Goal: Check status: Check status

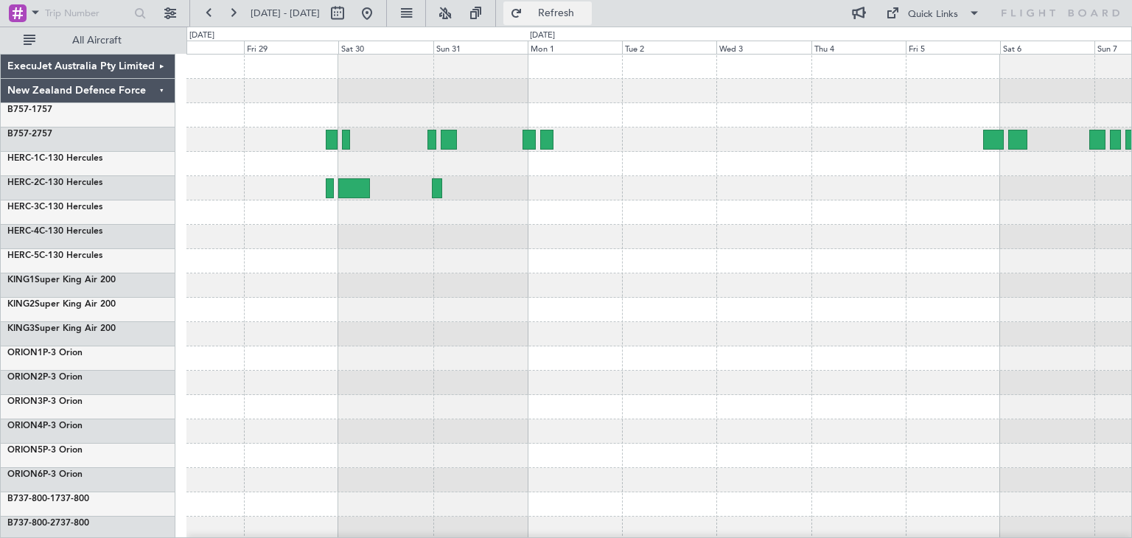
click at [587, 8] on span "Refresh" at bounding box center [556, 13] width 62 height 10
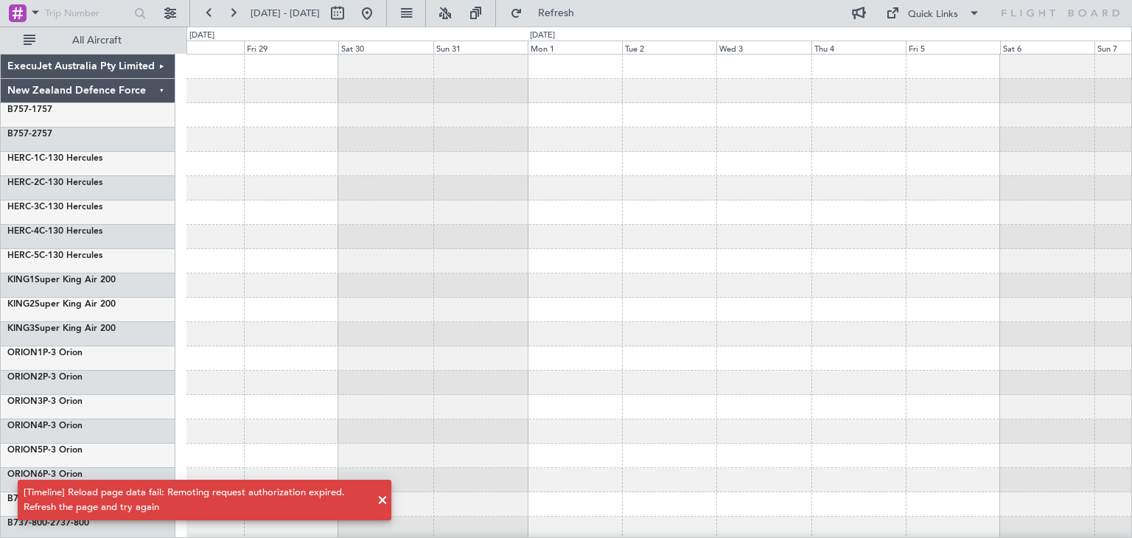
click at [385, 503] on span at bounding box center [383, 500] width 18 height 18
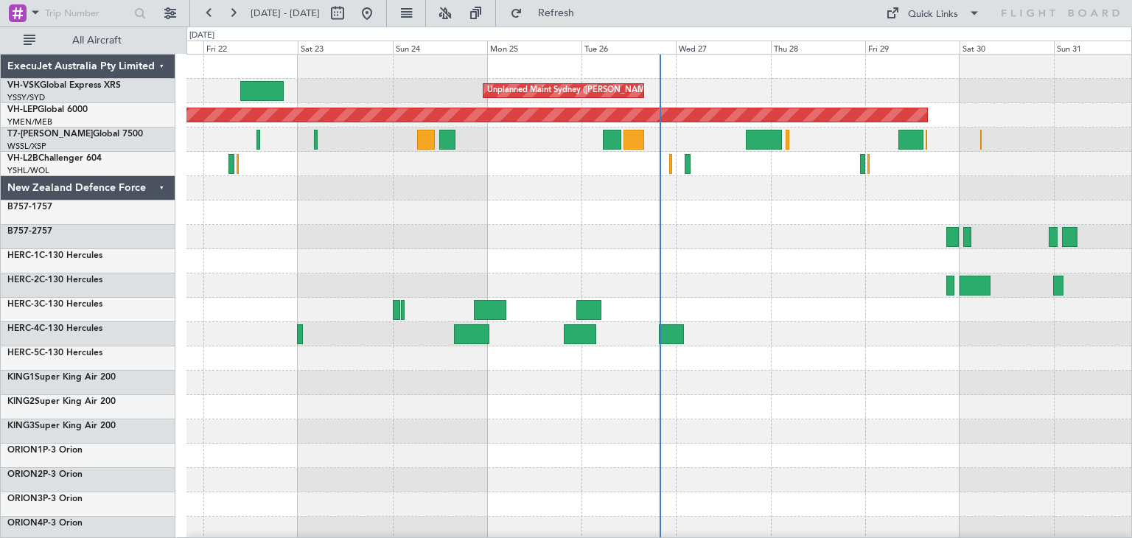
click at [160, 66] on div "ExecuJet Australia Pty Limited" at bounding box center [88, 67] width 175 height 24
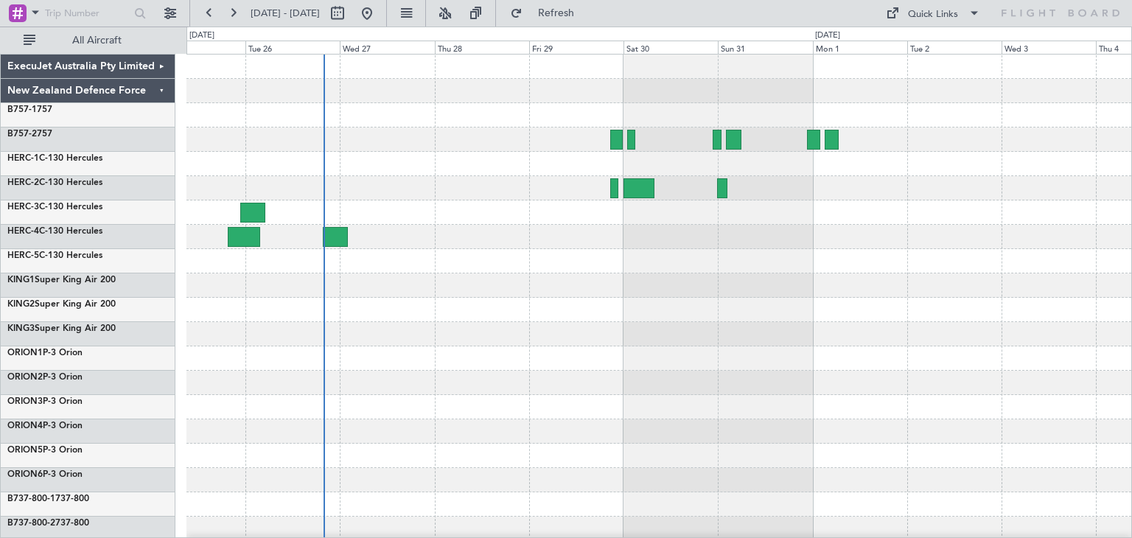
click at [560, 354] on div at bounding box center [658, 359] width 945 height 608
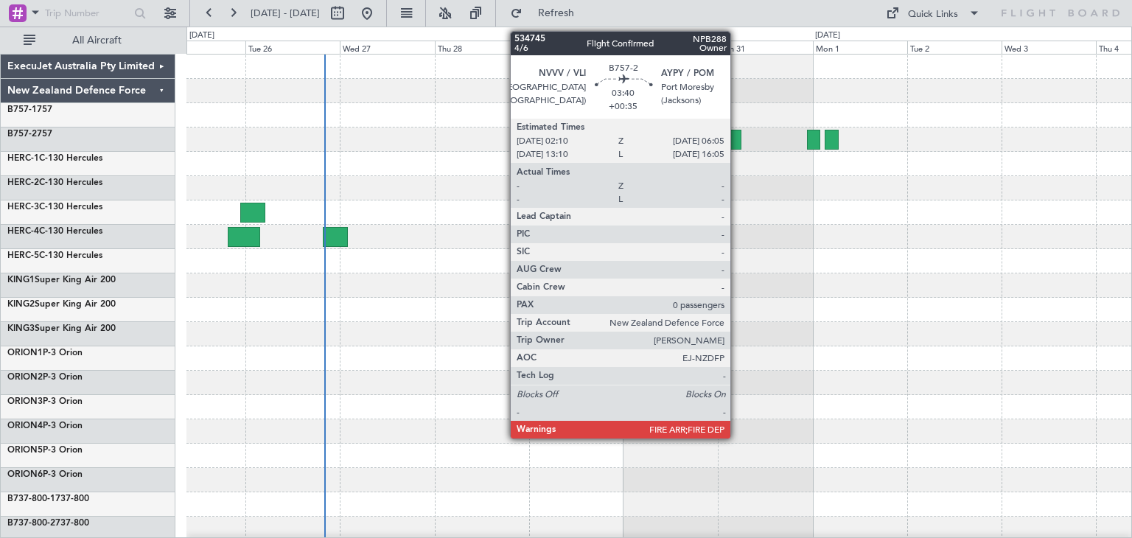
click at [737, 133] on div at bounding box center [733, 140] width 15 height 20
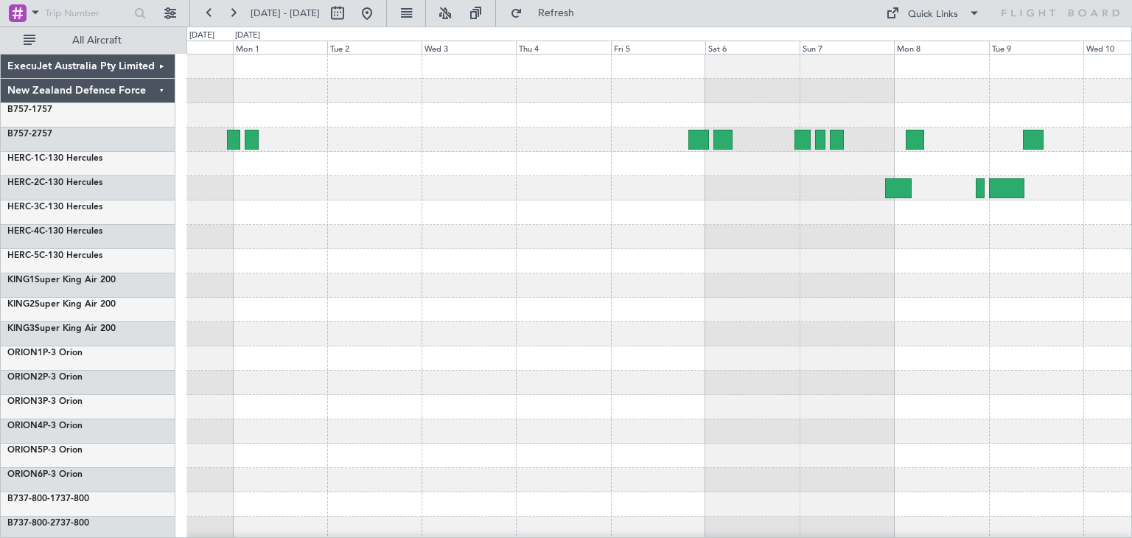
click at [130, 308] on div "ExecuJet Australia Pty Limited New Zealand Defence Force B757-1 757 B757-2 757 …" at bounding box center [566, 282] width 1132 height 511
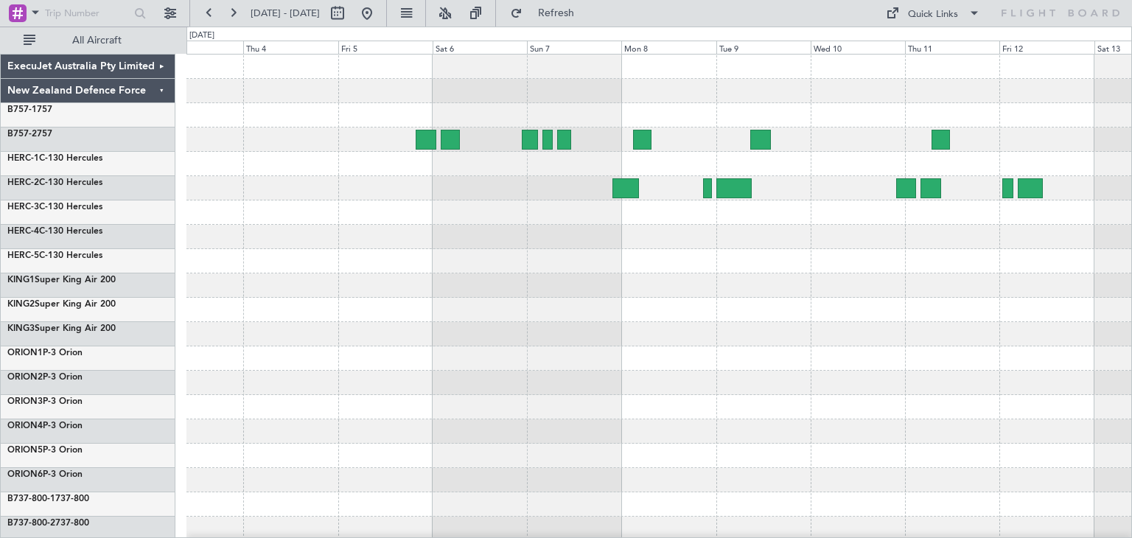
click at [545, 331] on div at bounding box center [658, 359] width 945 height 608
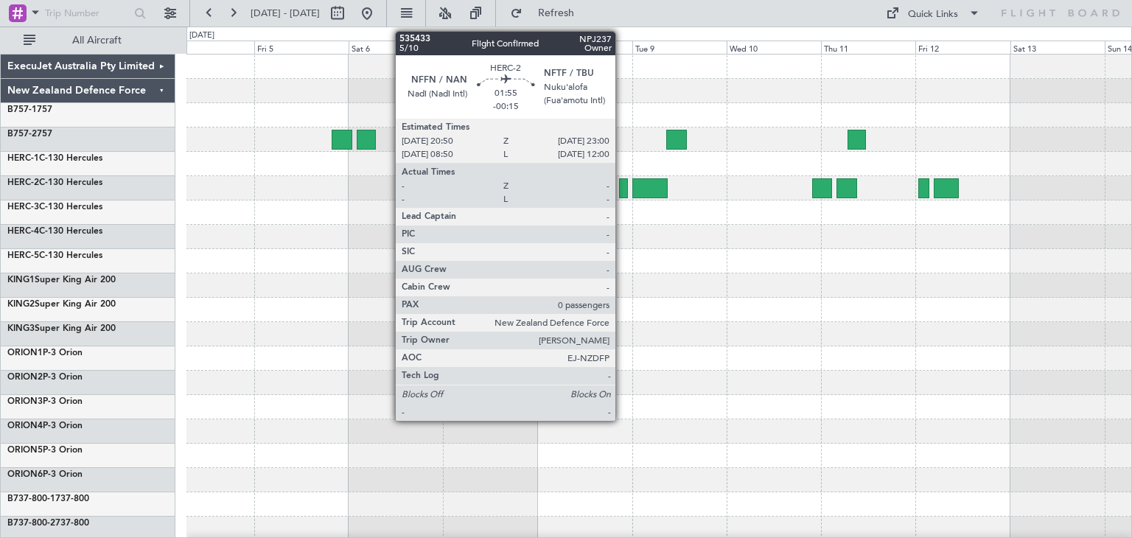
click at [622, 189] on div at bounding box center [623, 188] width 9 height 20
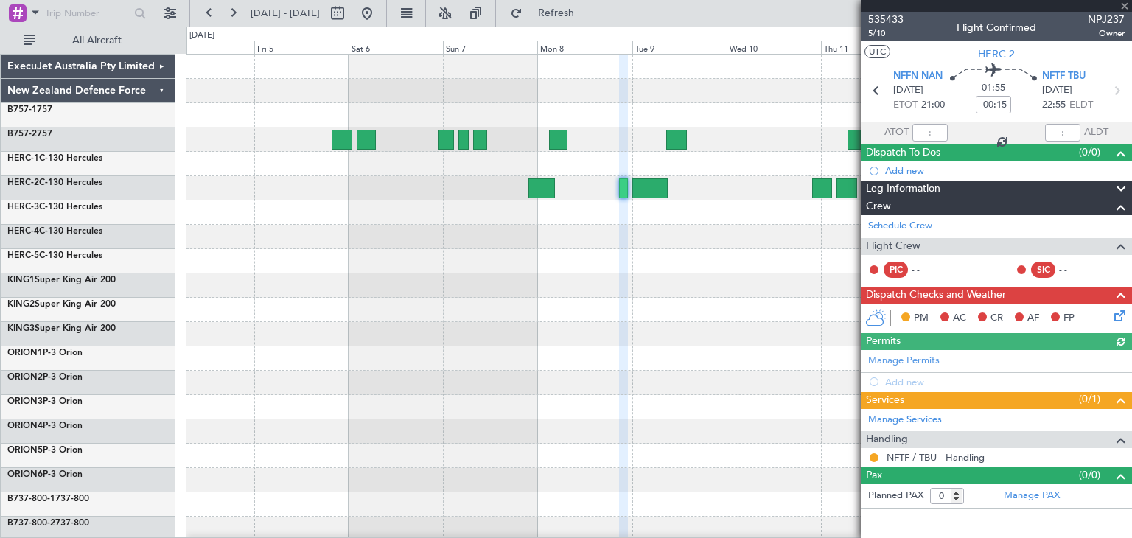
click at [1126, 5] on div at bounding box center [996, 6] width 271 height 12
click at [1126, 6] on span at bounding box center [1124, 6] width 15 height 13
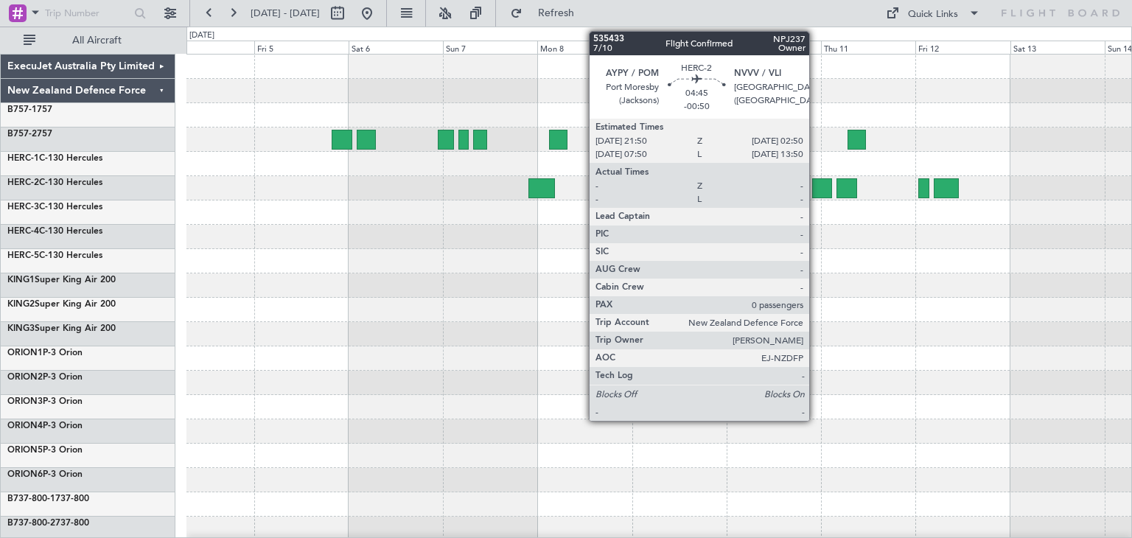
click at [816, 184] on div at bounding box center [822, 188] width 20 height 20
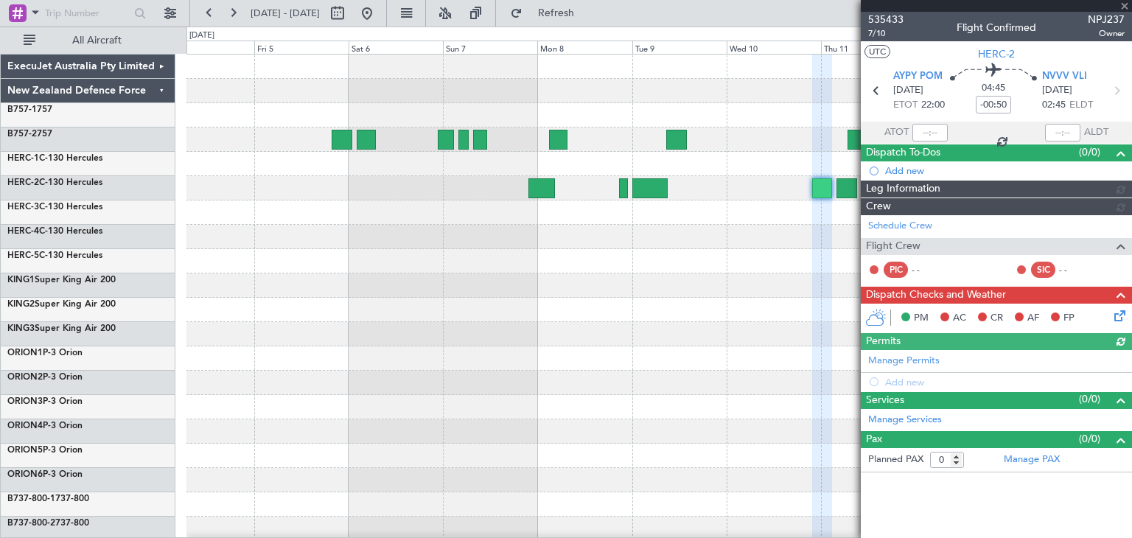
click at [1125, 7] on div at bounding box center [996, 6] width 271 height 12
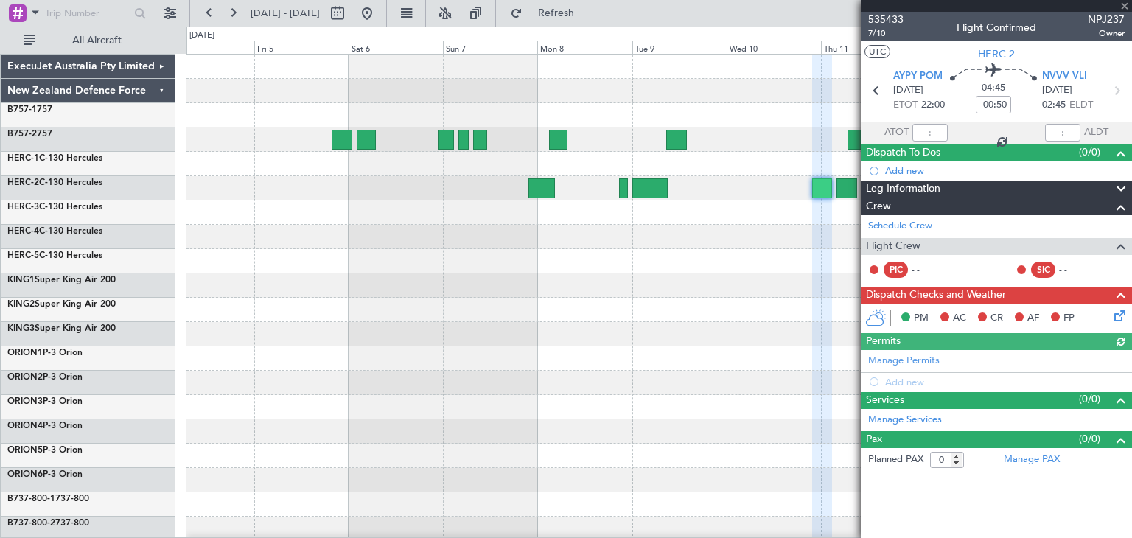
click at [1125, 6] on div at bounding box center [996, 6] width 271 height 12
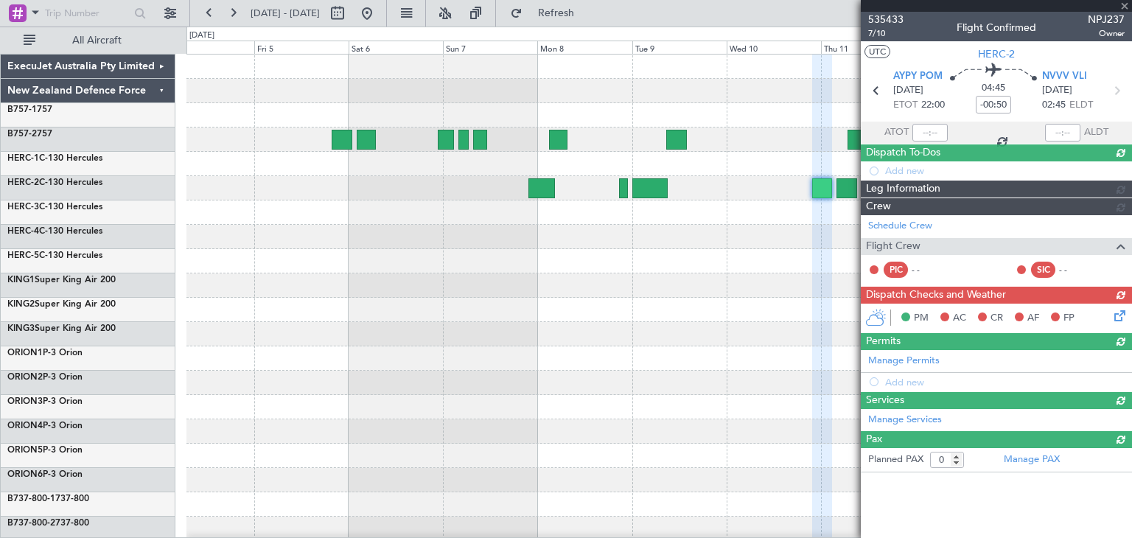
click at [1127, 4] on div at bounding box center [996, 6] width 271 height 12
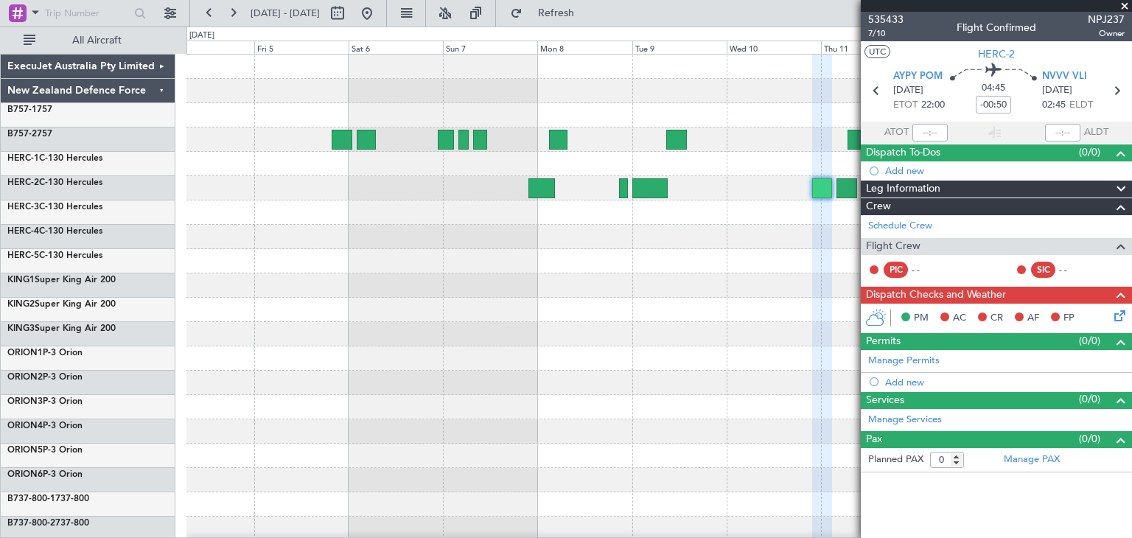
click at [1123, 4] on span at bounding box center [1124, 6] width 15 height 13
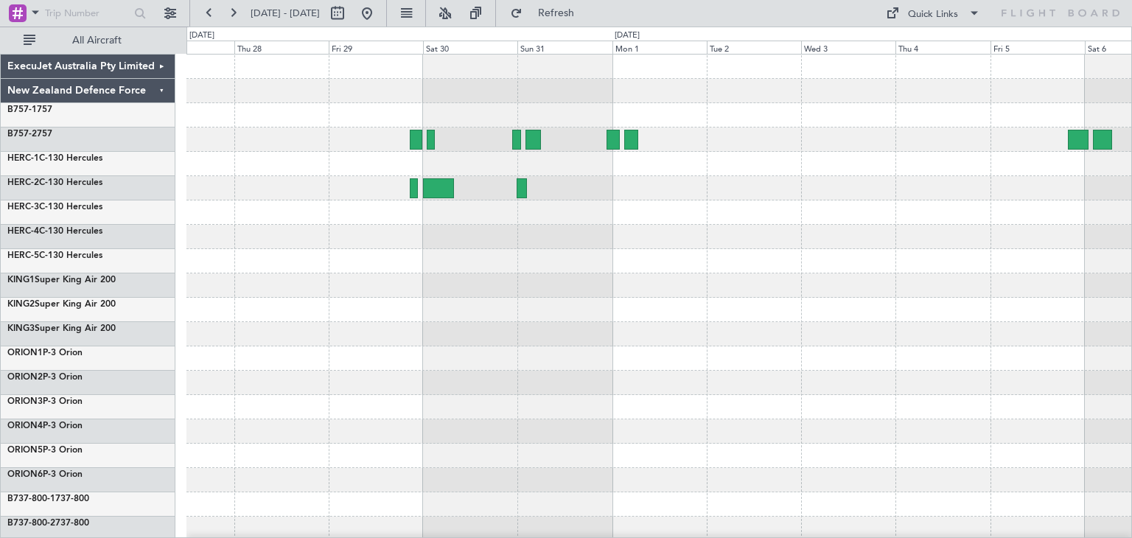
click at [1122, 302] on div at bounding box center [658, 310] width 945 height 24
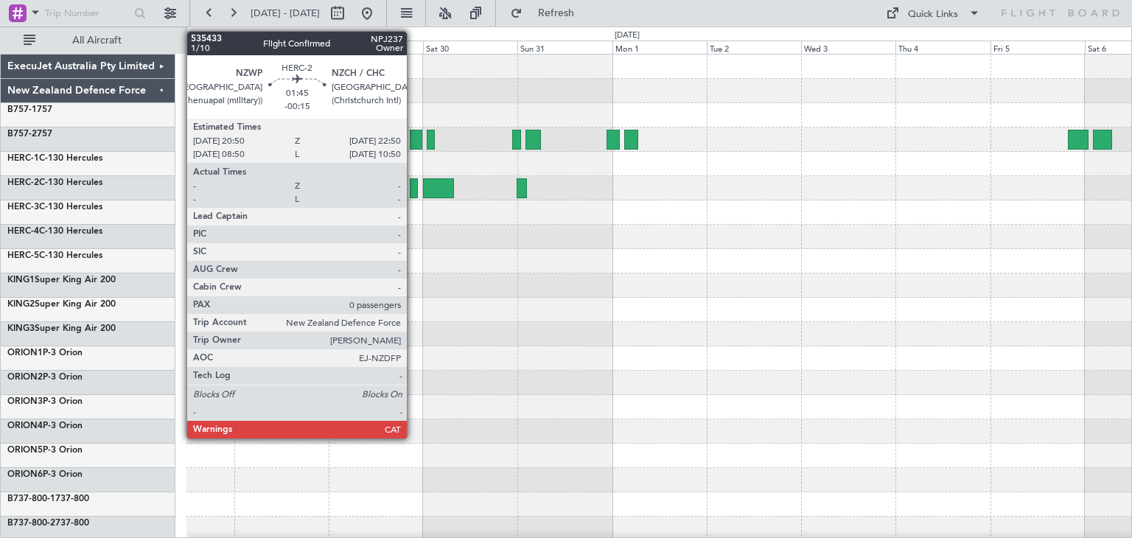
click at [413, 188] on div at bounding box center [414, 188] width 8 height 20
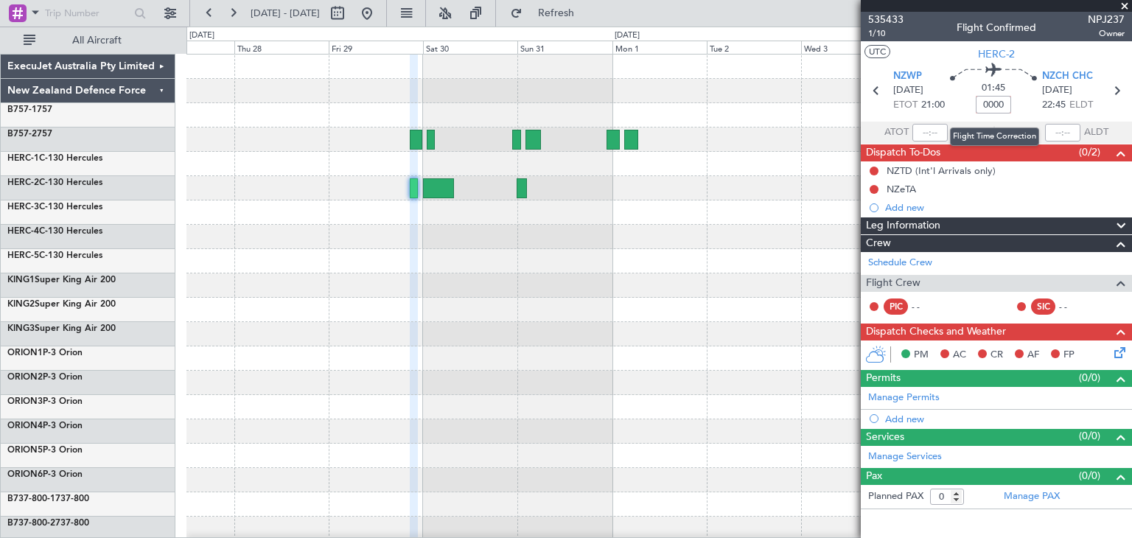
type input "+00:00"
type input "-00:20"
click at [1122, 4] on span at bounding box center [1124, 6] width 15 height 13
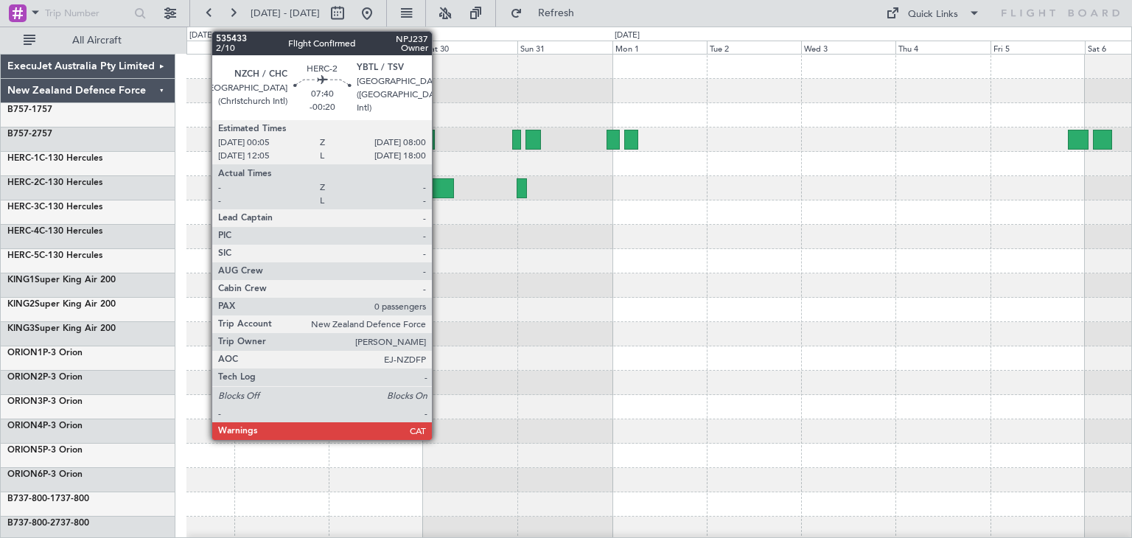
click at [438, 183] on div at bounding box center [439, 188] width 32 height 20
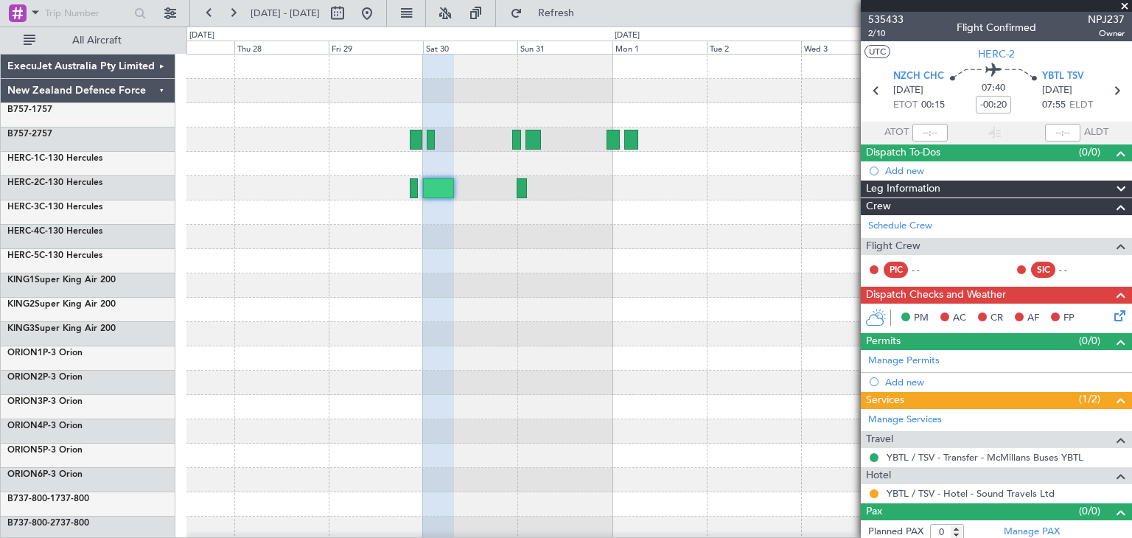
click at [1127, 4] on span at bounding box center [1124, 6] width 15 height 13
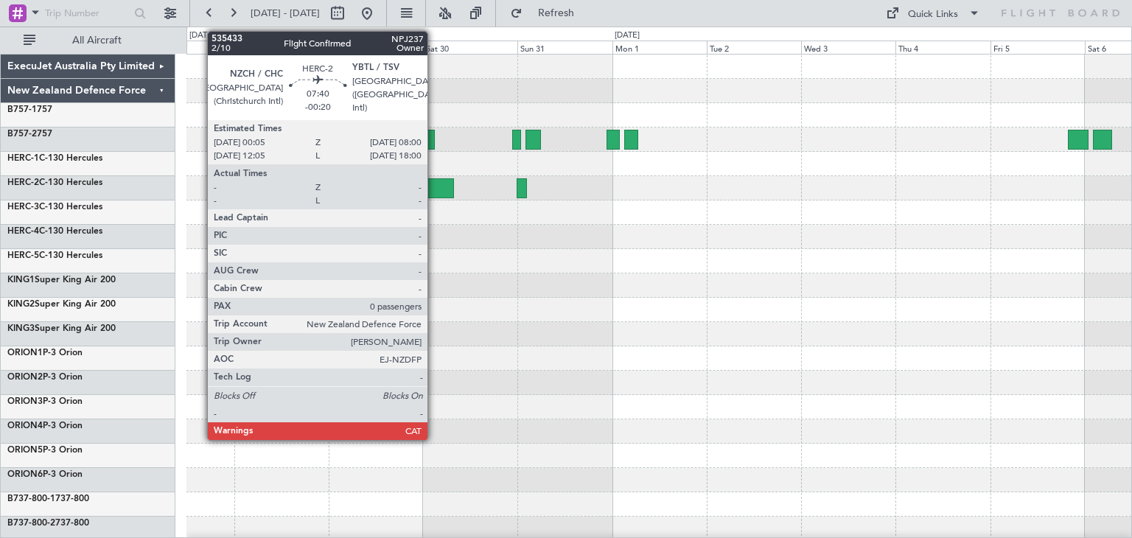
click at [434, 183] on div at bounding box center [439, 188] width 32 height 20
click at [435, 186] on div at bounding box center [439, 188] width 32 height 20
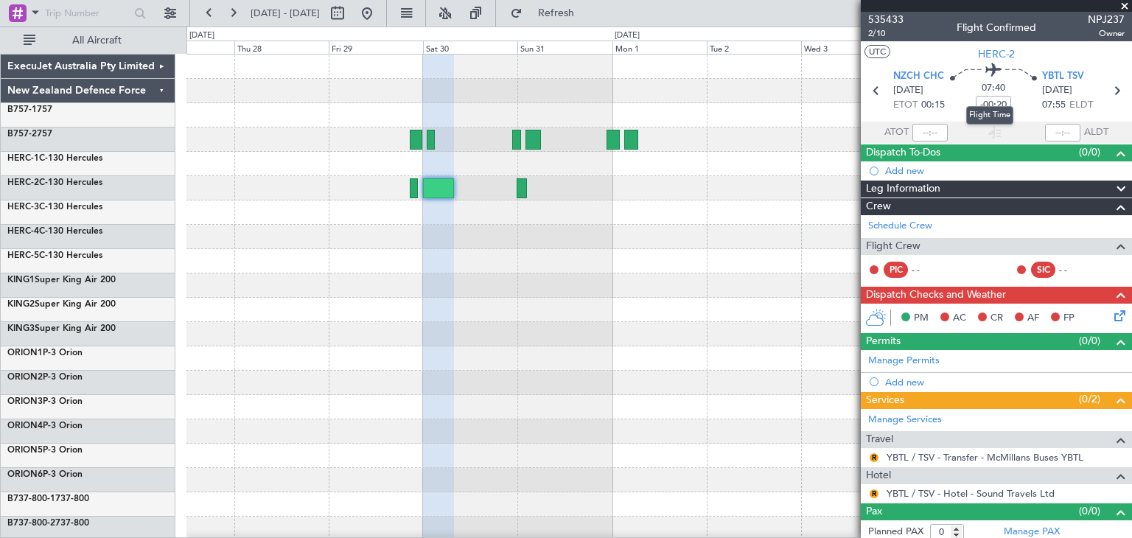
click at [984, 103] on mat-tooltip-component "Flight Time" at bounding box center [990, 115] width 68 height 39
click at [985, 101] on mat-tooltip-component "Flight Time" at bounding box center [990, 115] width 68 height 39
click at [976, 104] on input "-00:05" at bounding box center [993, 105] width 35 height 18
drag, startPoint x: 975, startPoint y: 104, endPoint x: 1013, endPoint y: 102, distance: 38.4
click at [1004, 102] on input "-00:05" at bounding box center [993, 105] width 35 height 18
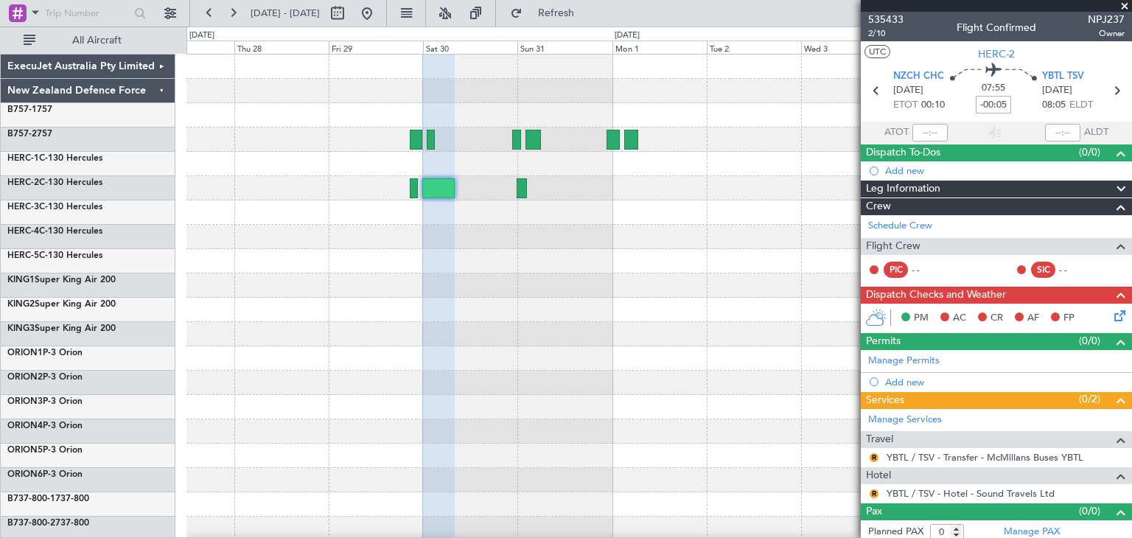
type input "-00:05"
click at [1013, 102] on div "07:55 -00:05" at bounding box center [993, 90] width 97 height 55
type input "+00:00"
click at [987, 103] on input at bounding box center [993, 105] width 35 height 18
type input "-00:20"
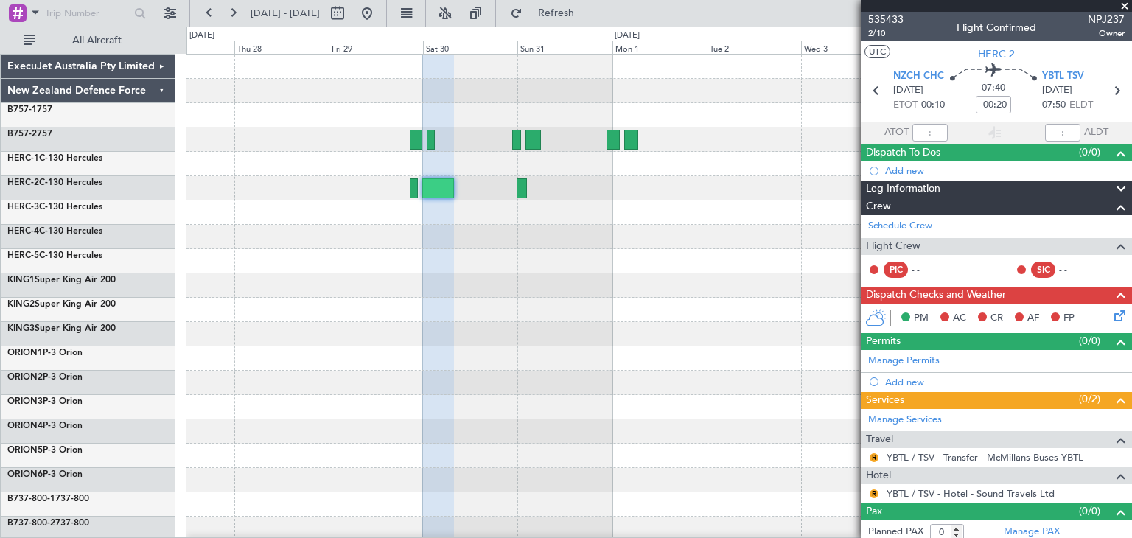
click at [1127, 4] on span at bounding box center [1124, 6] width 15 height 13
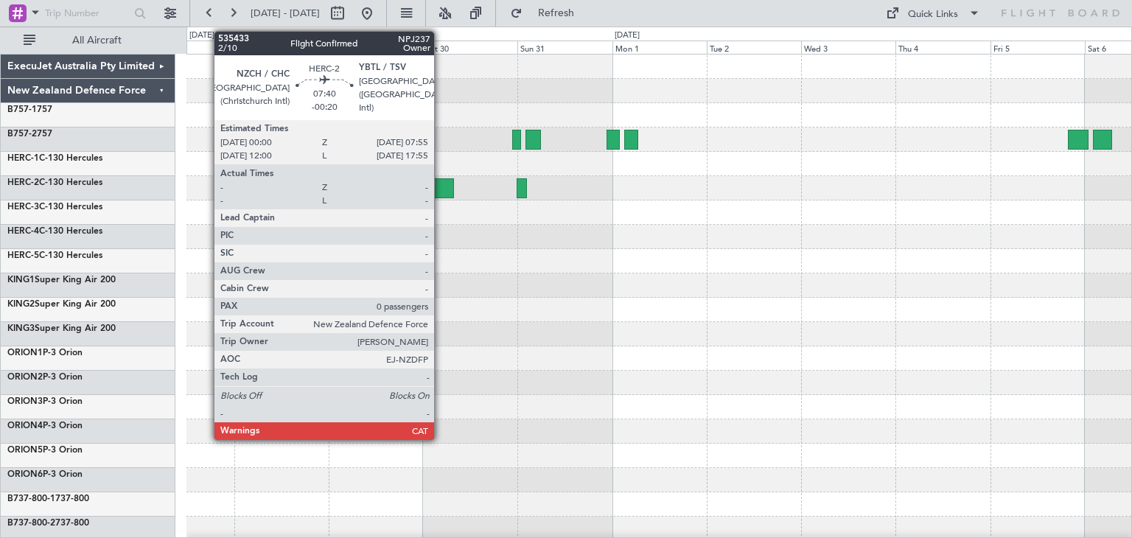
click at [441, 186] on div at bounding box center [438, 188] width 32 height 20
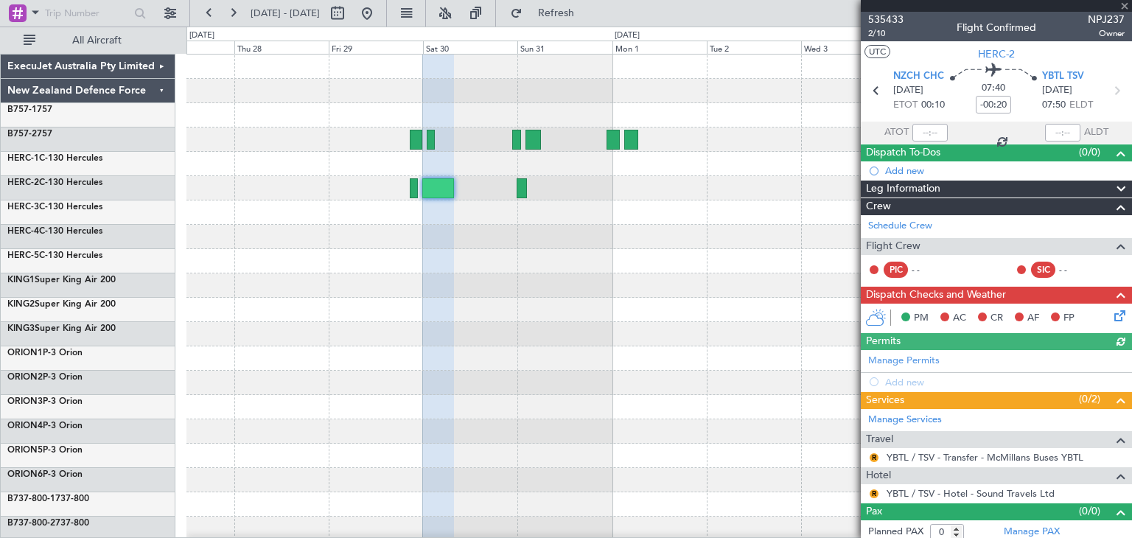
click at [1123, 4] on div at bounding box center [996, 6] width 271 height 12
click at [1124, 7] on span at bounding box center [1124, 6] width 15 height 13
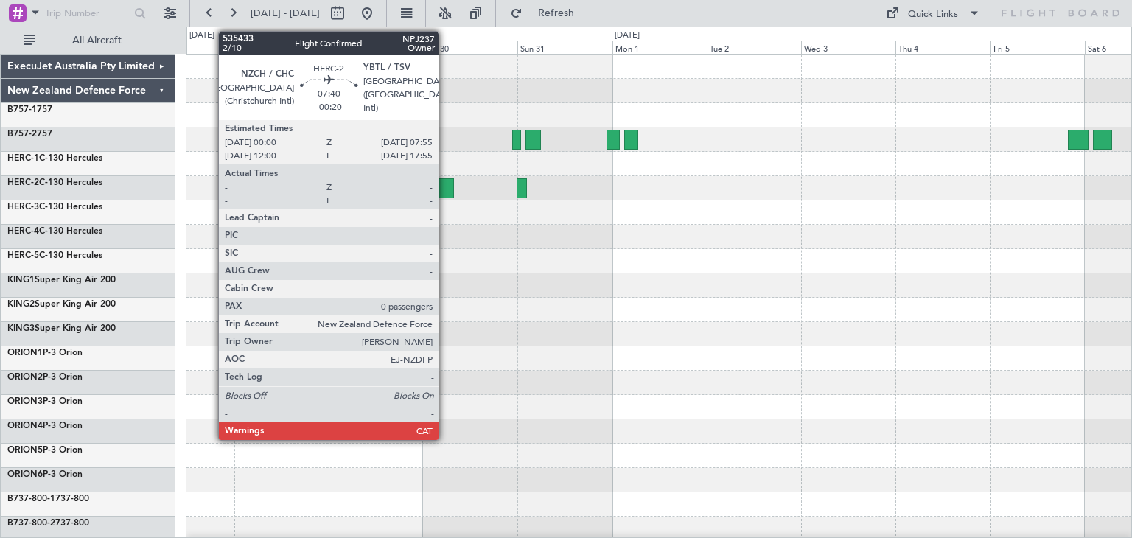
click at [445, 181] on div at bounding box center [438, 188] width 32 height 20
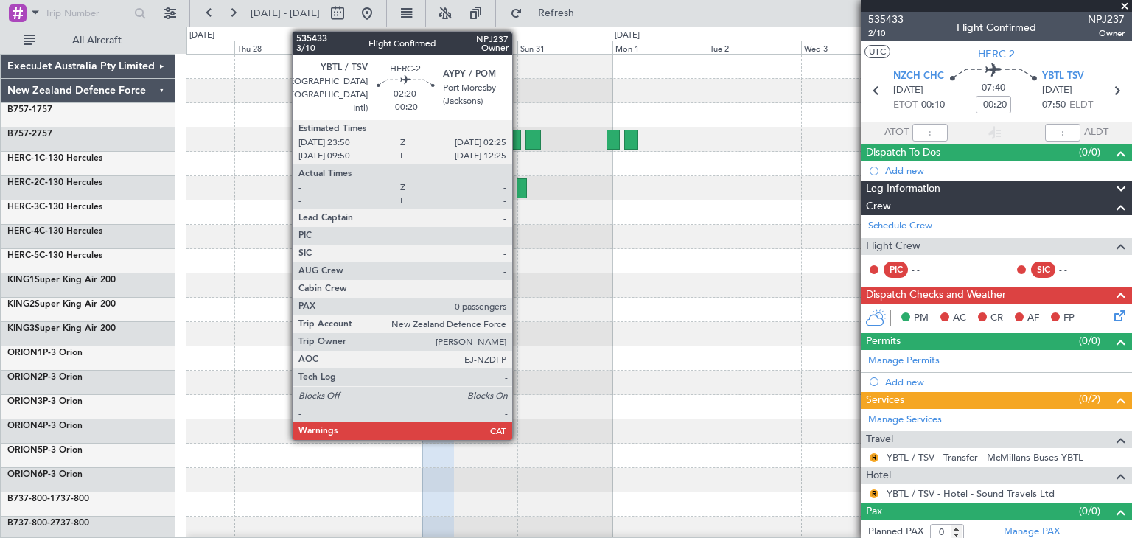
click at [519, 190] on div at bounding box center [522, 188] width 10 height 20
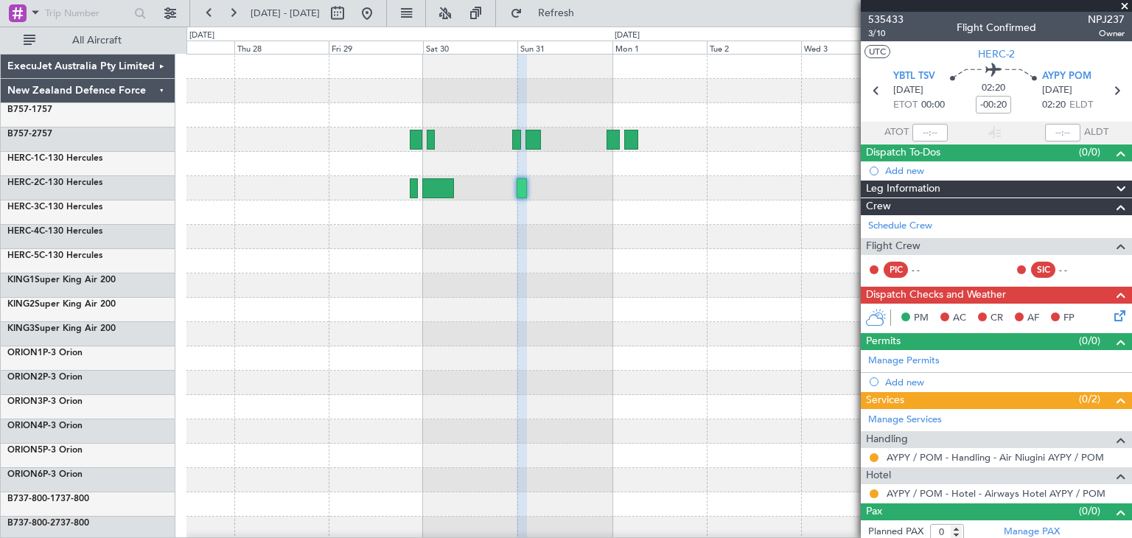
click at [1126, 4] on span at bounding box center [1124, 6] width 15 height 13
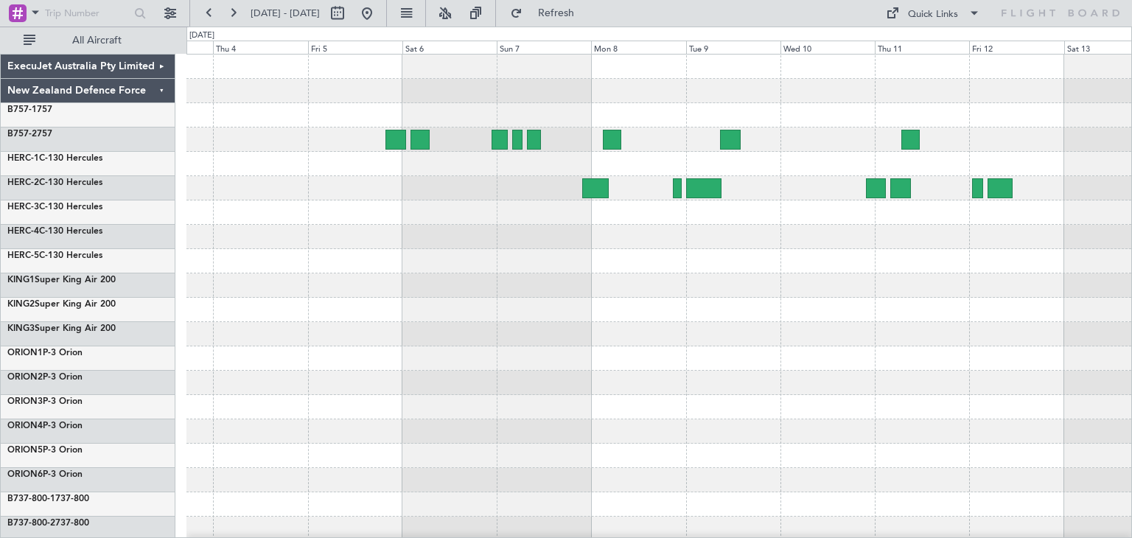
click at [147, 352] on div "ExecuJet Australia Pty Limited New Zealand Defence Force B757-1 757 B757-2 757 …" at bounding box center [566, 282] width 1132 height 511
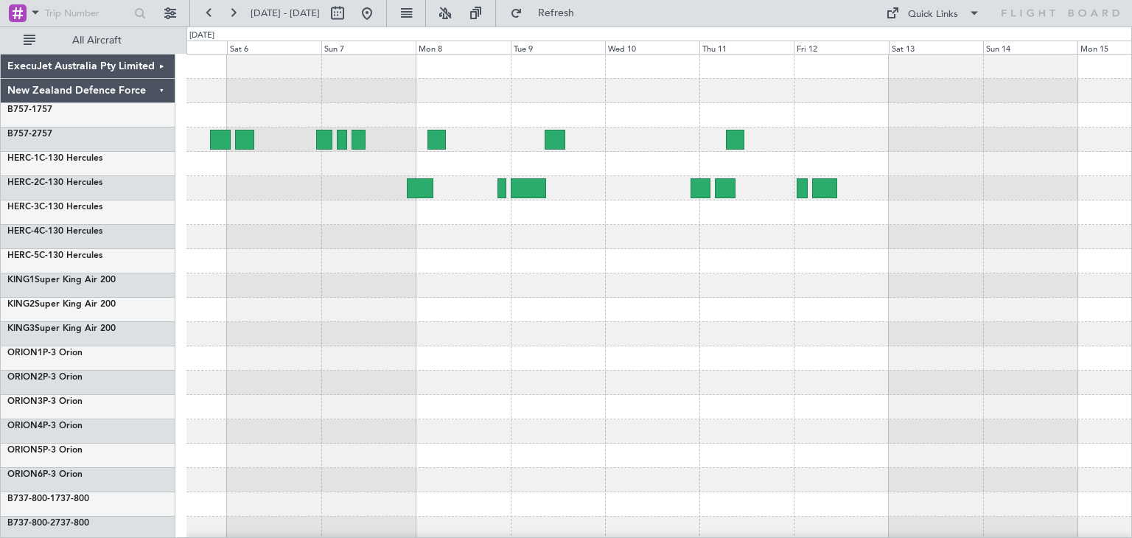
click at [622, 310] on div at bounding box center [658, 359] width 945 height 608
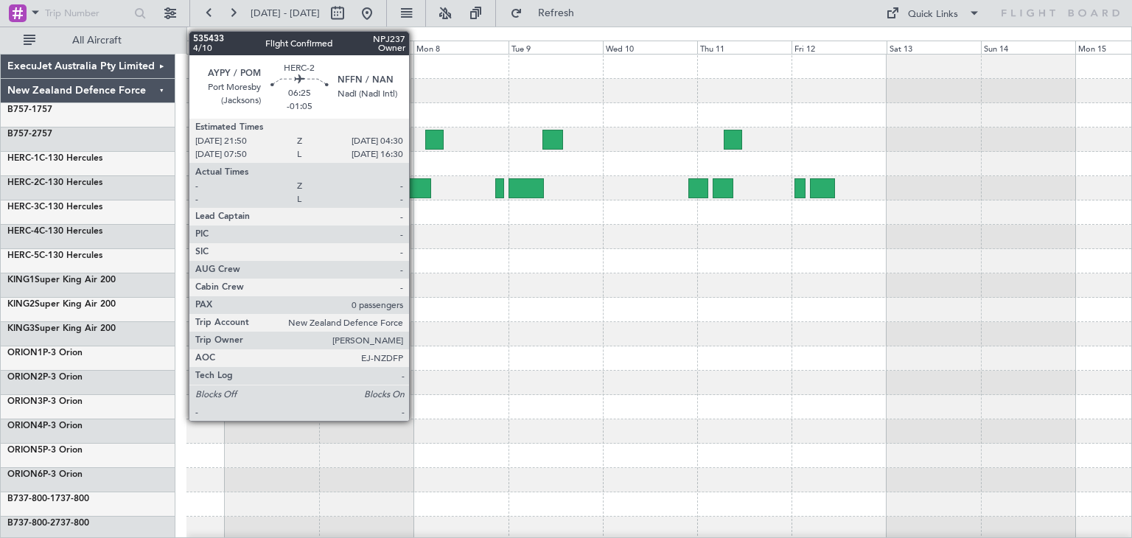
click at [416, 181] on div at bounding box center [418, 188] width 27 height 20
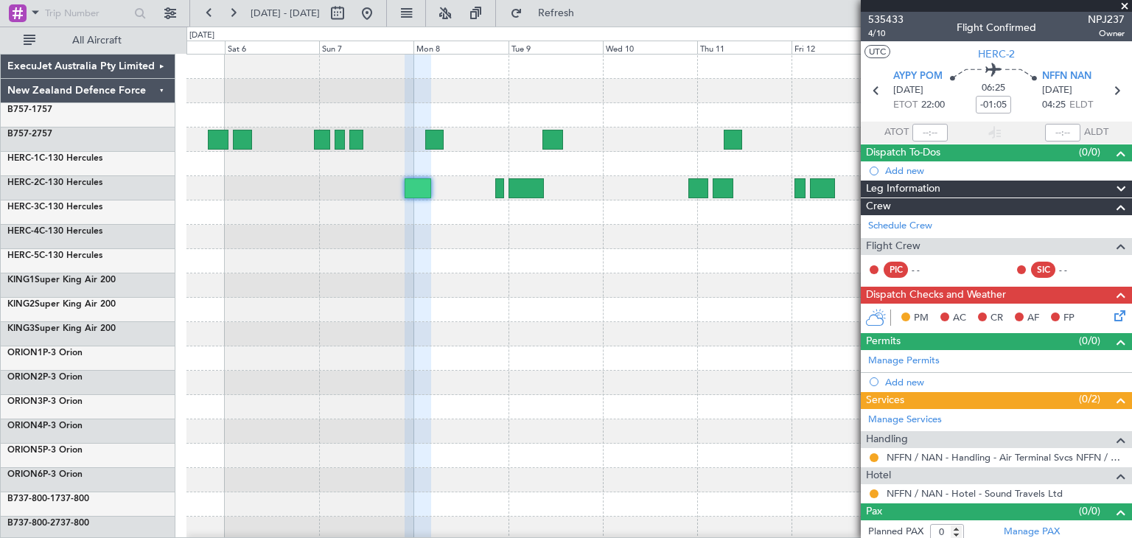
click at [1122, 5] on span at bounding box center [1124, 6] width 15 height 13
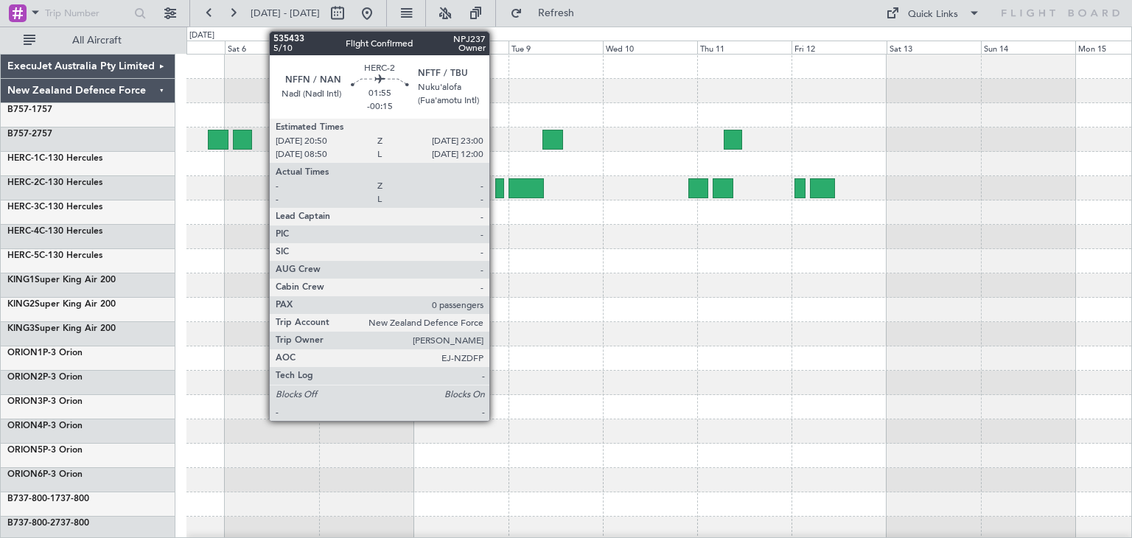
click at [496, 184] on div at bounding box center [499, 188] width 9 height 20
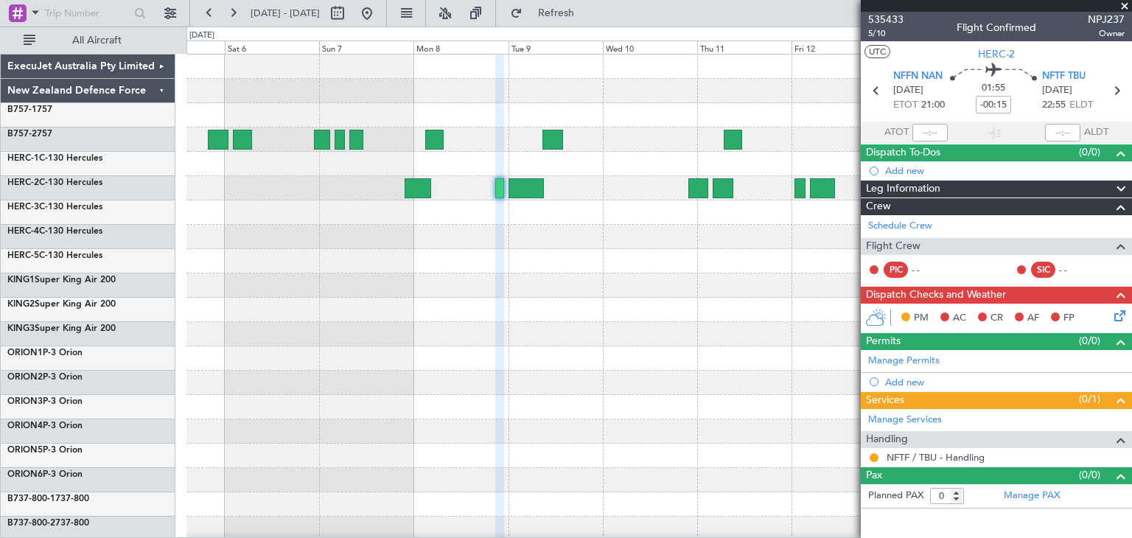
click at [1123, 0] on span at bounding box center [1124, 6] width 15 height 13
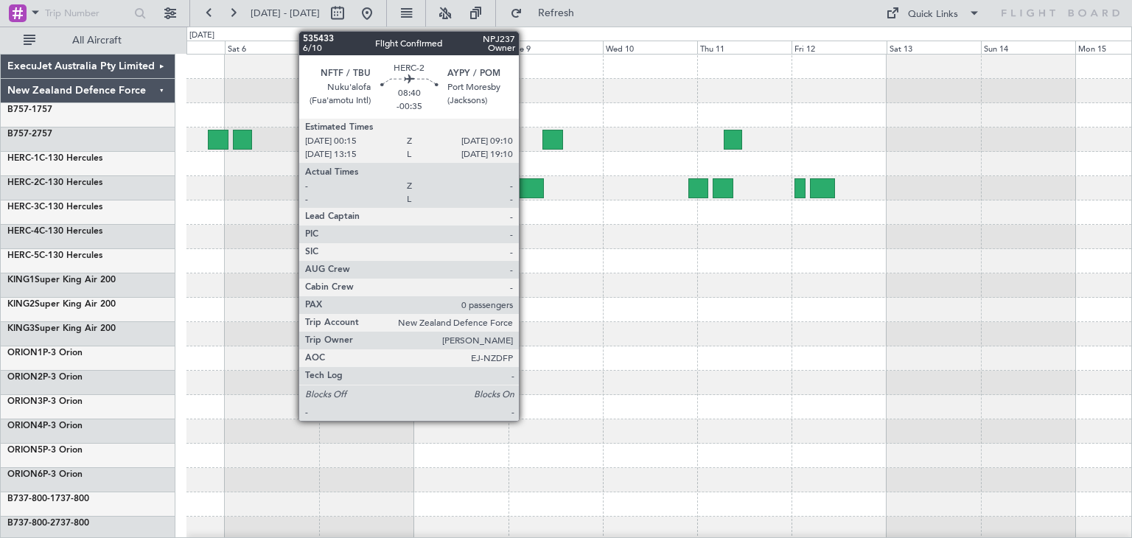
click at [525, 191] on div at bounding box center [525, 188] width 35 height 20
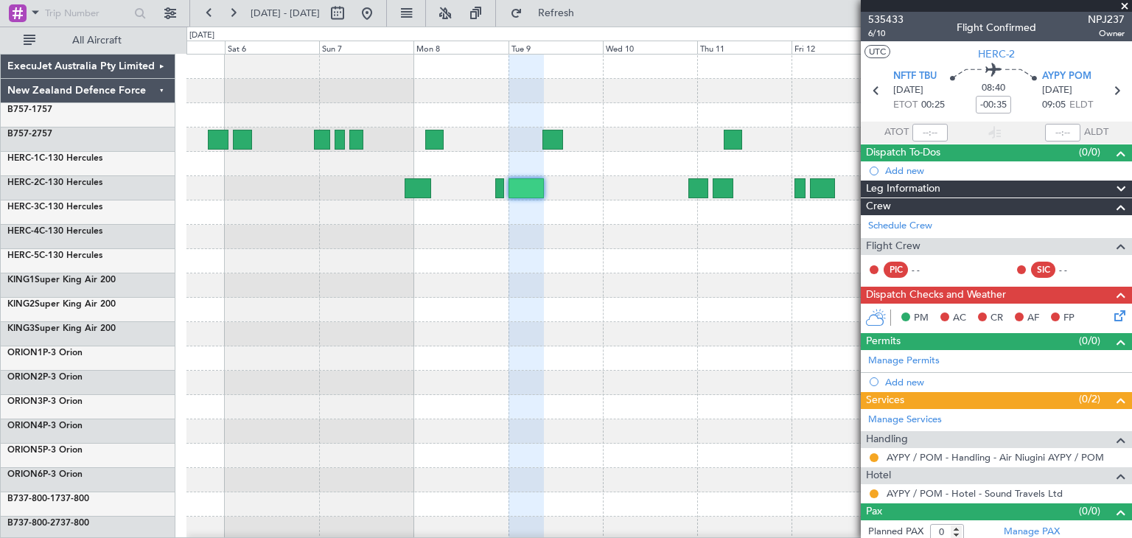
click at [1123, 4] on span at bounding box center [1124, 6] width 15 height 13
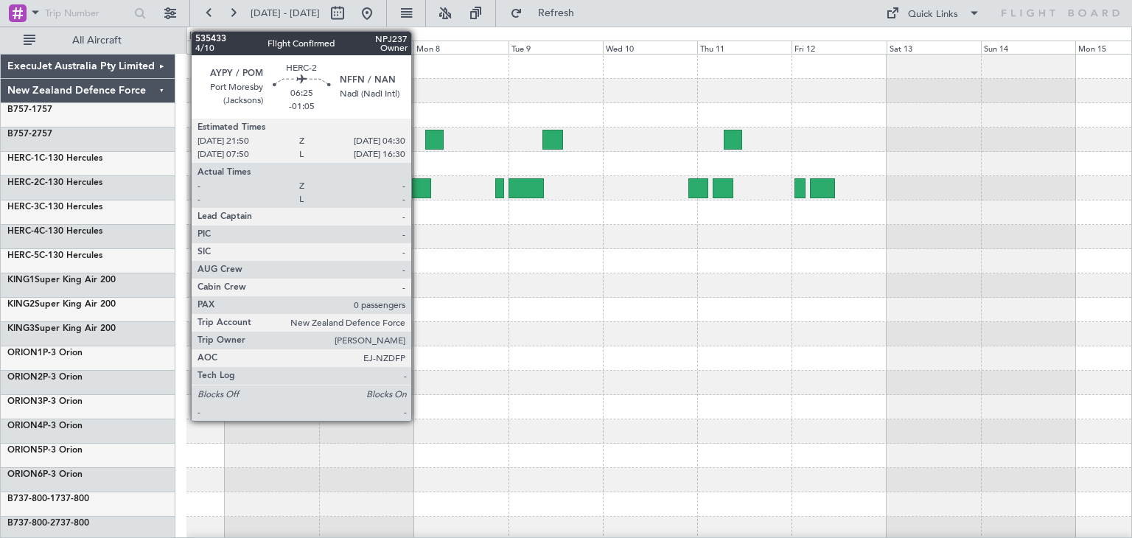
click at [418, 183] on div at bounding box center [418, 188] width 27 height 20
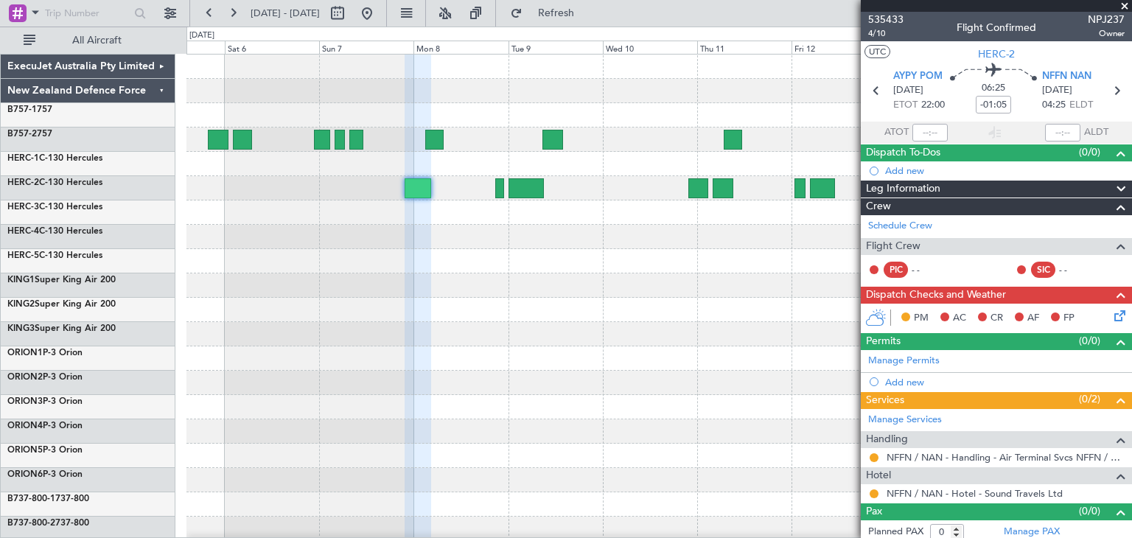
click at [1124, 6] on span at bounding box center [1124, 6] width 15 height 13
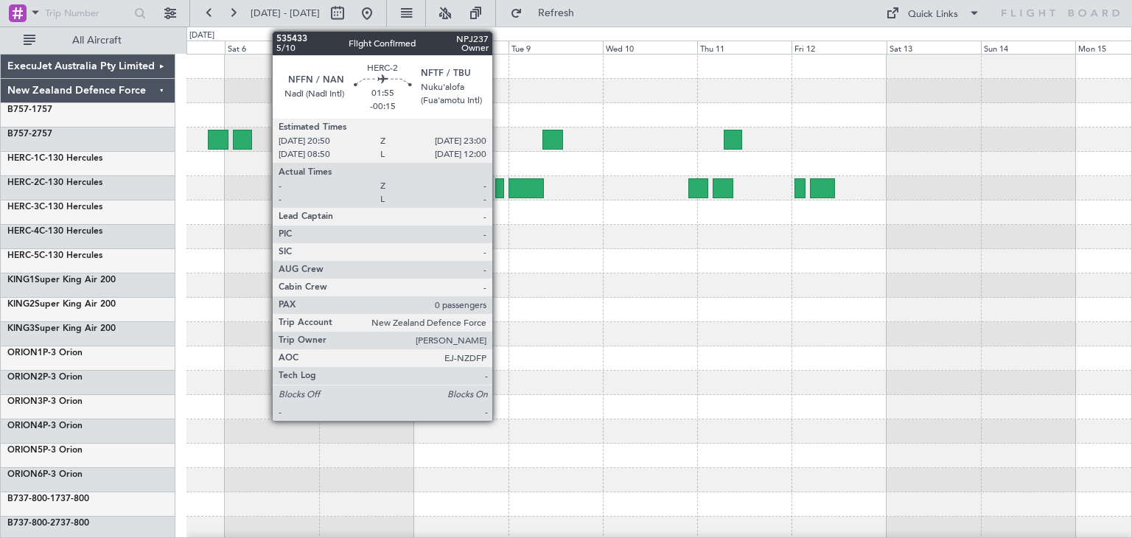
click at [499, 184] on div at bounding box center [499, 188] width 9 height 20
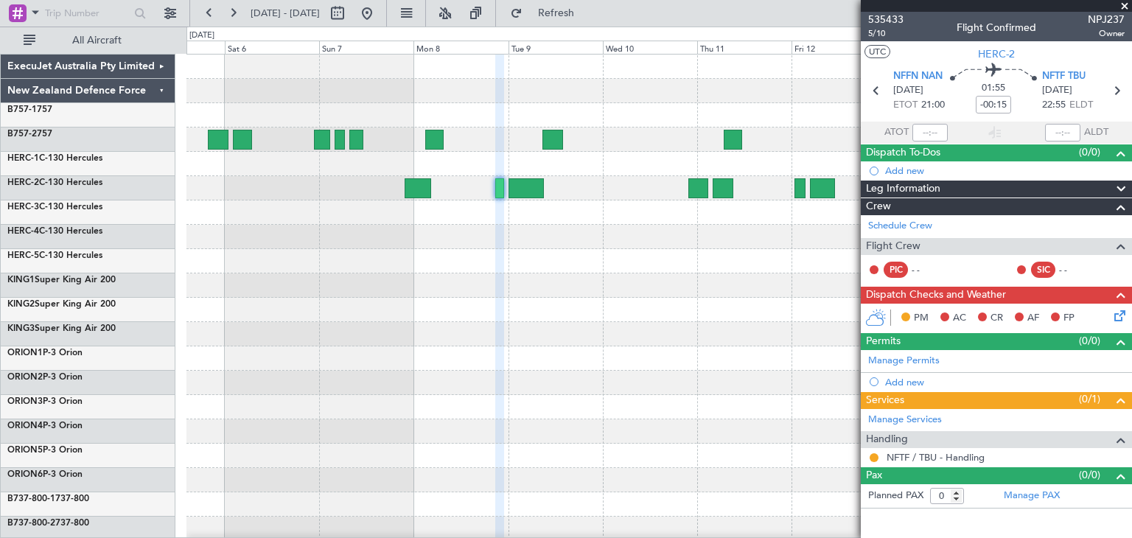
click at [1125, 4] on span at bounding box center [1124, 6] width 15 height 13
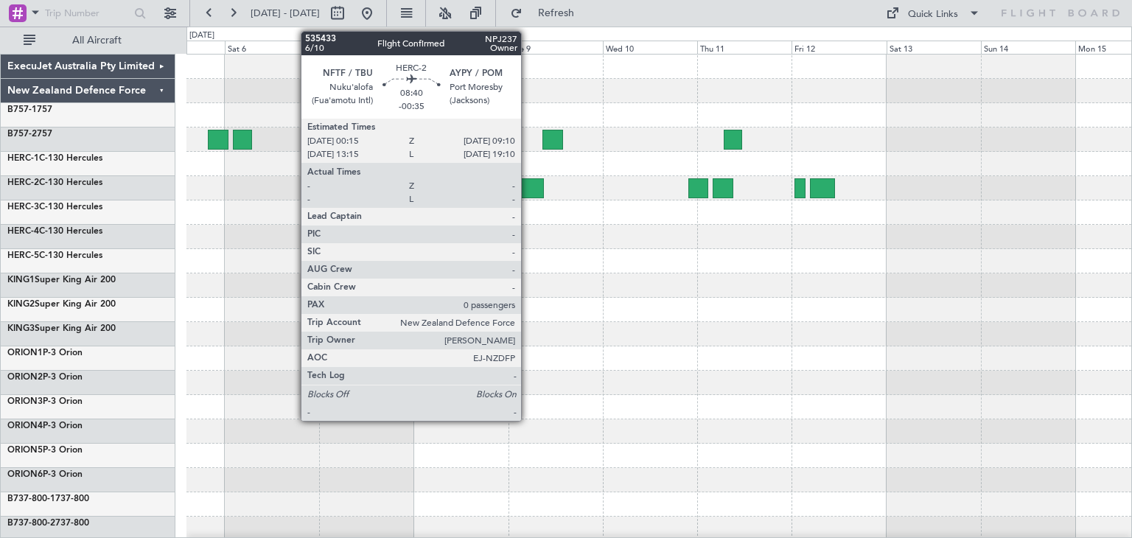
click at [528, 182] on div at bounding box center [525, 188] width 35 height 20
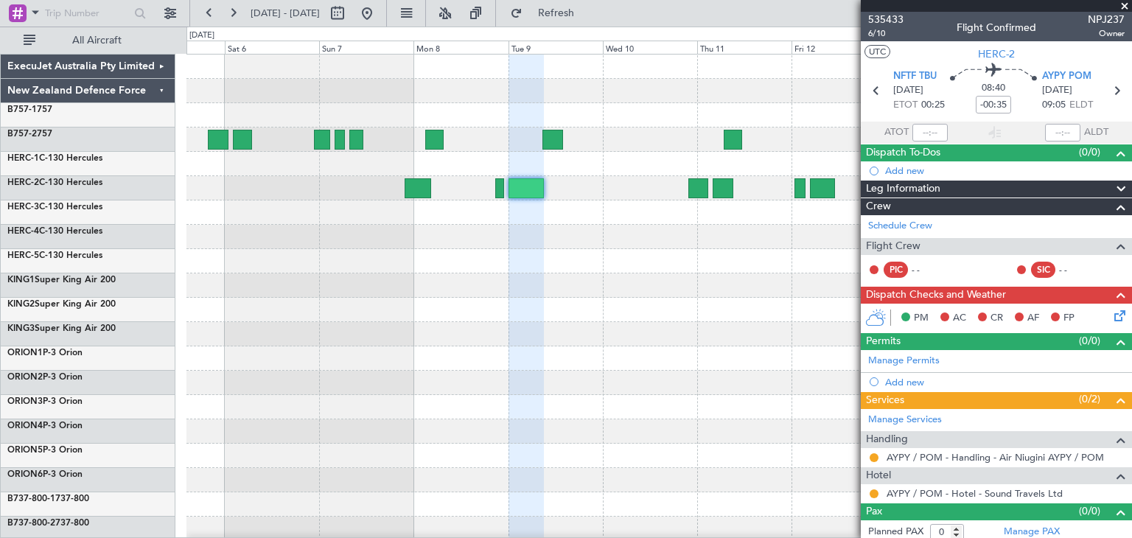
click at [1128, 4] on span at bounding box center [1124, 6] width 15 height 13
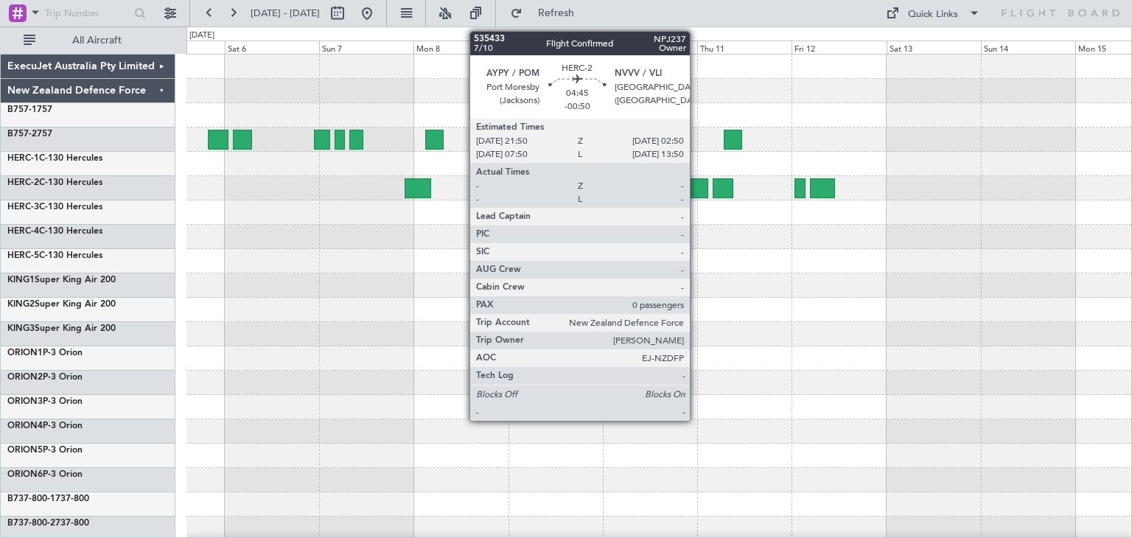
click at [696, 187] on div at bounding box center [698, 188] width 20 height 20
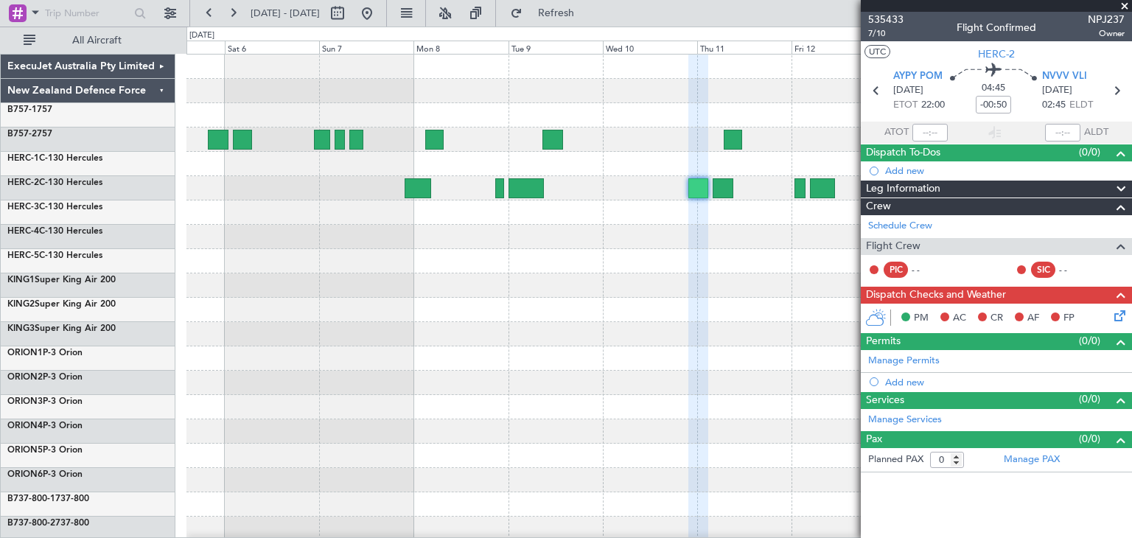
click at [1125, 7] on span at bounding box center [1124, 6] width 15 height 13
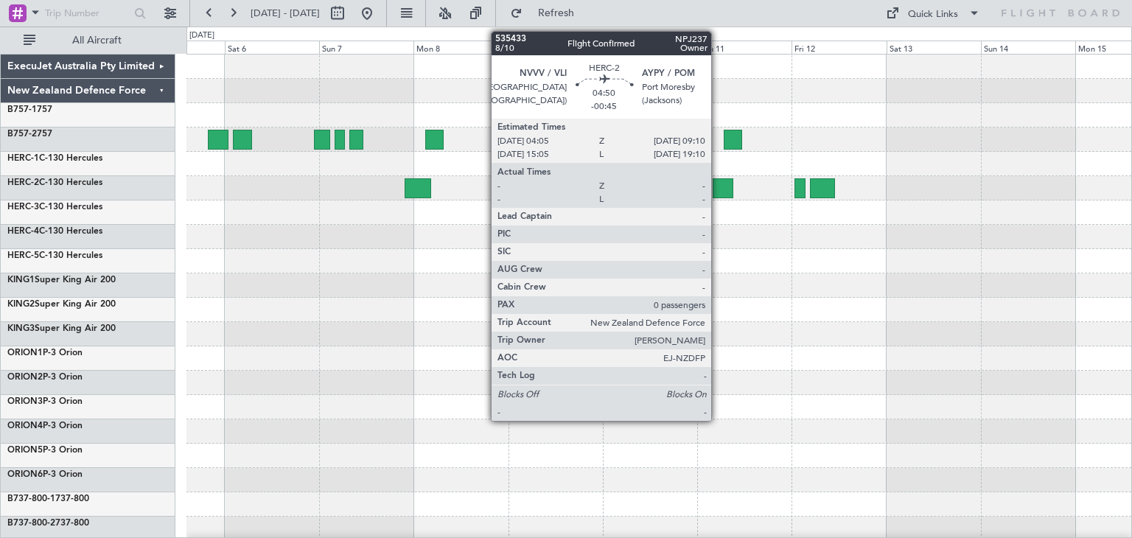
click at [718, 181] on div at bounding box center [723, 188] width 21 height 20
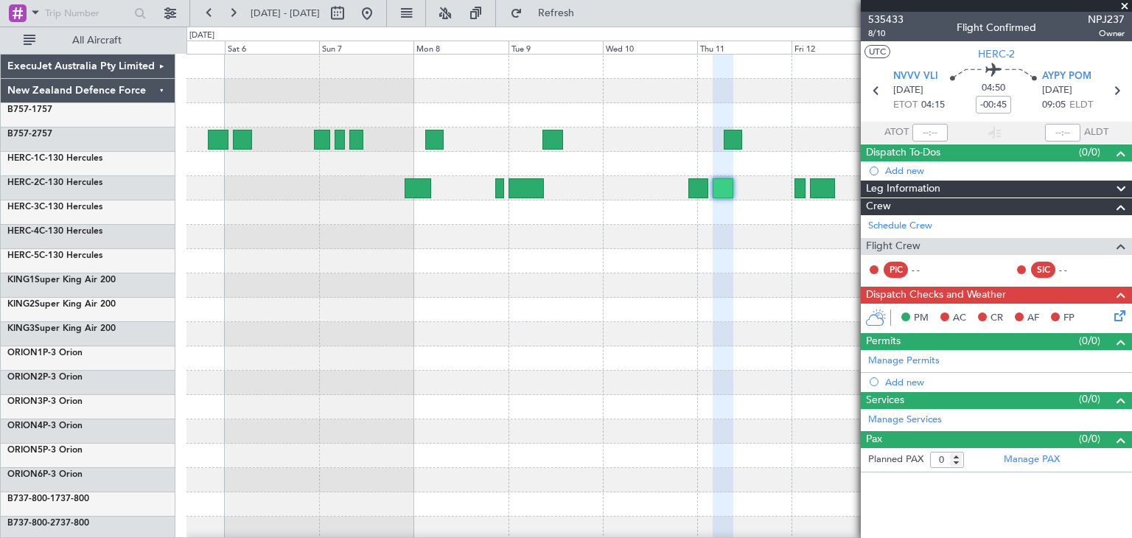
click at [1128, 7] on span at bounding box center [1124, 6] width 15 height 13
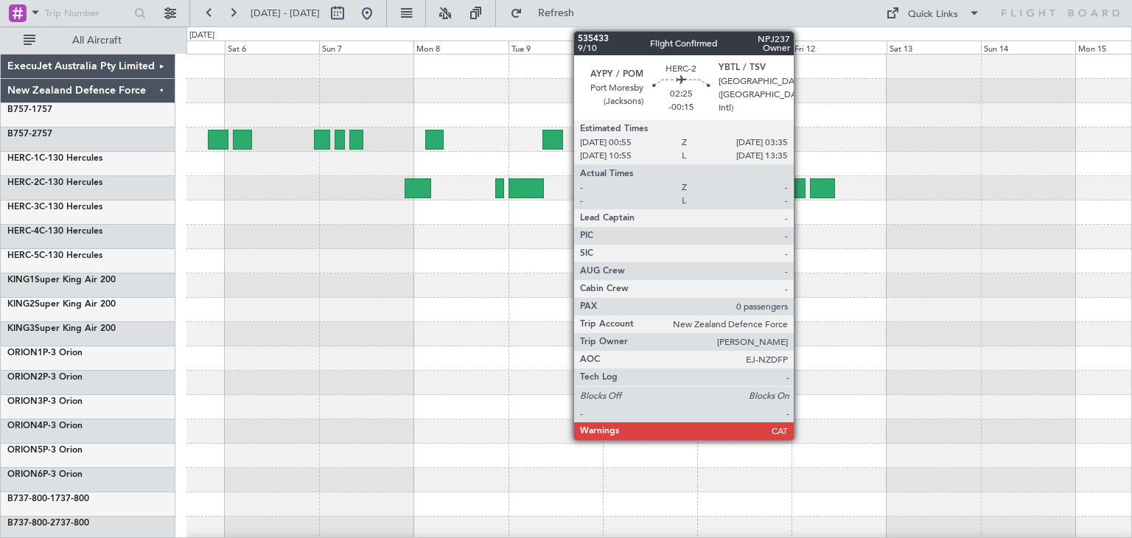
click at [800, 185] on div at bounding box center [799, 188] width 11 height 20
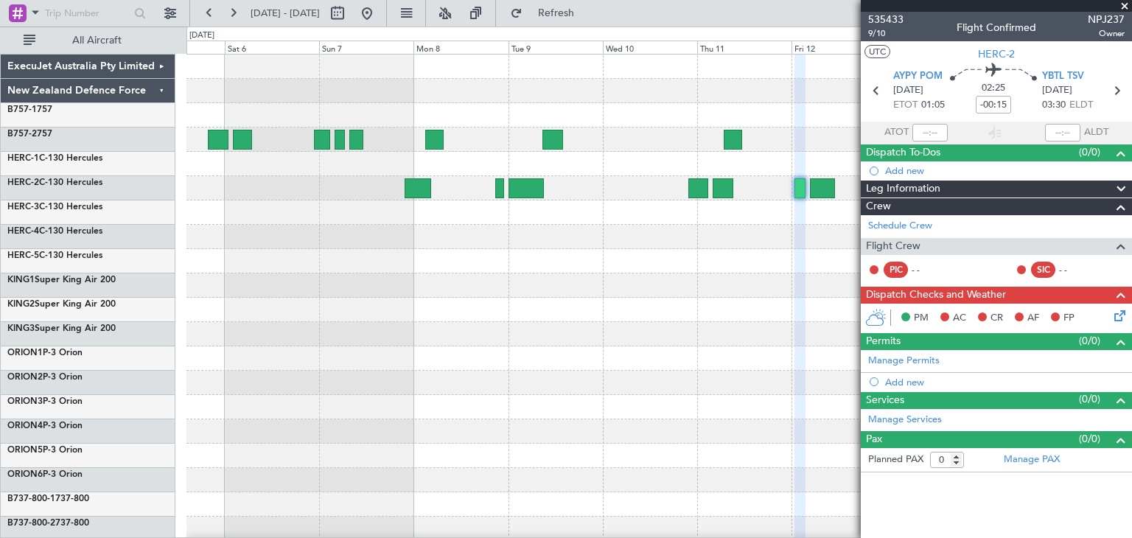
click at [1123, 4] on span at bounding box center [1124, 6] width 15 height 13
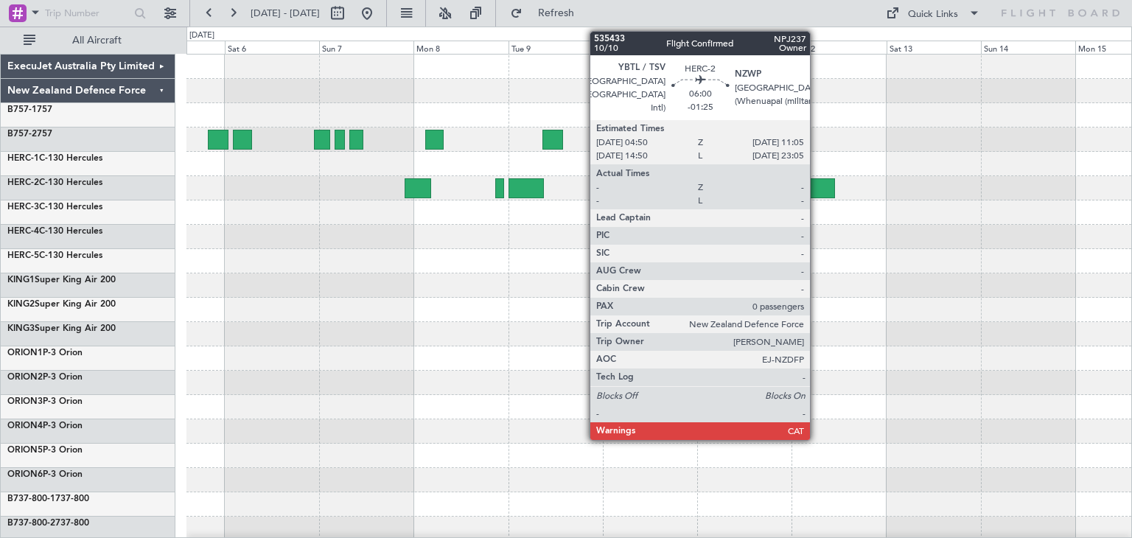
click at [816, 180] on div at bounding box center [822, 188] width 25 height 20
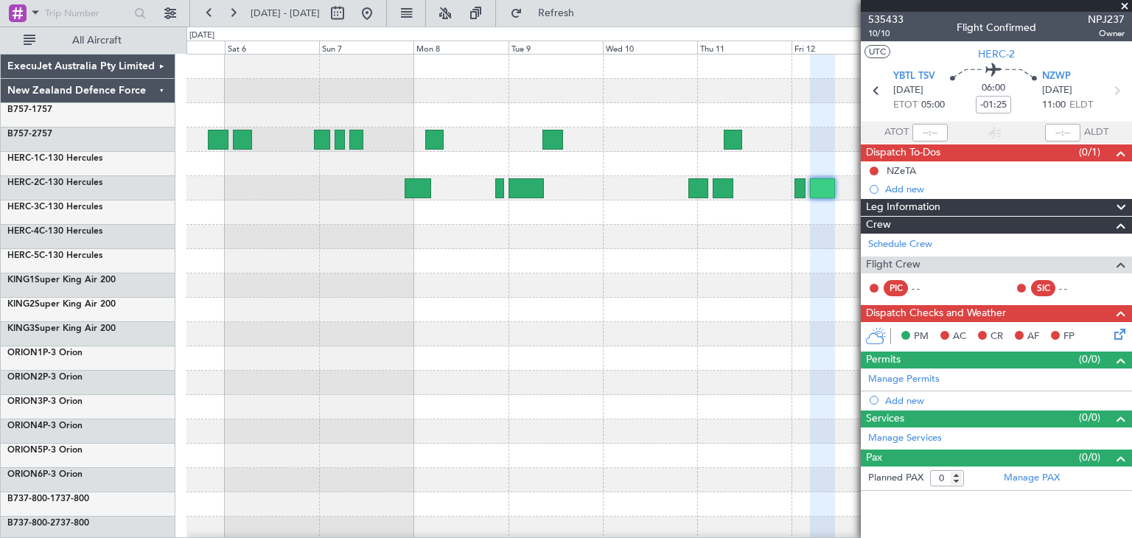
click at [1124, 8] on span at bounding box center [1124, 6] width 15 height 13
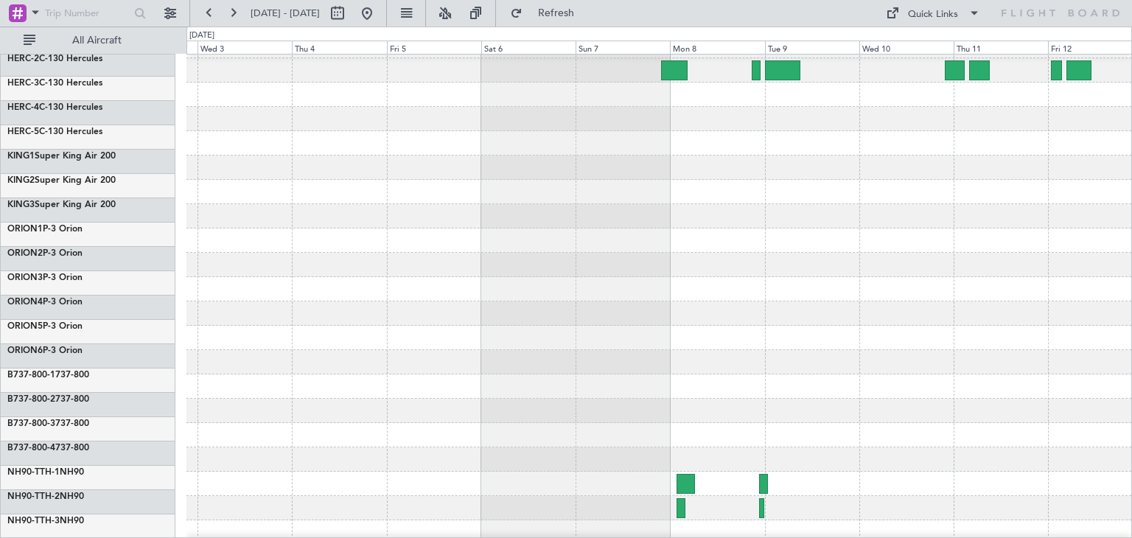
scroll to position [118, 0]
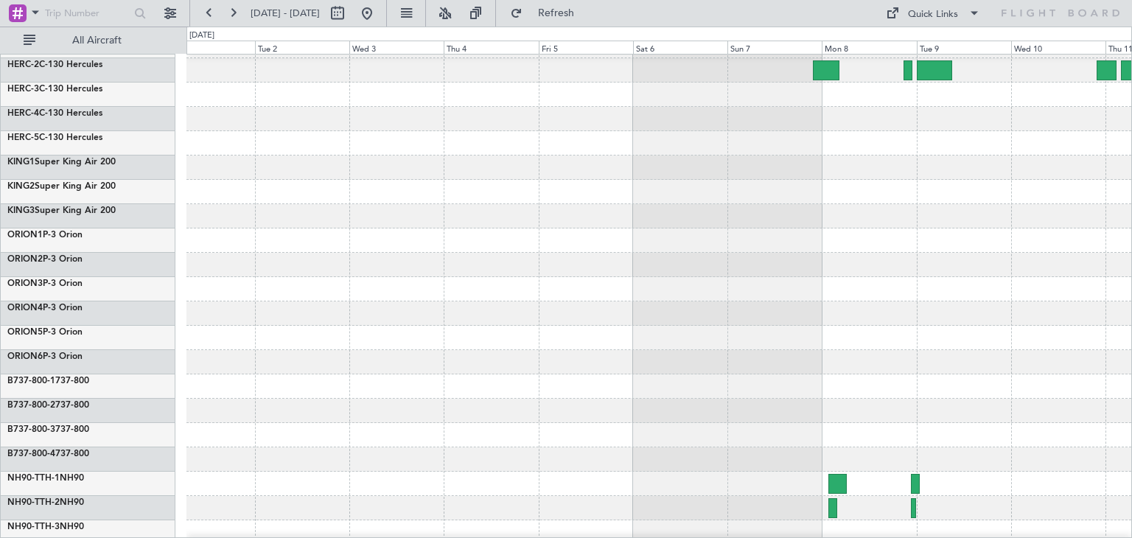
click at [695, 360] on div at bounding box center [658, 362] width 945 height 24
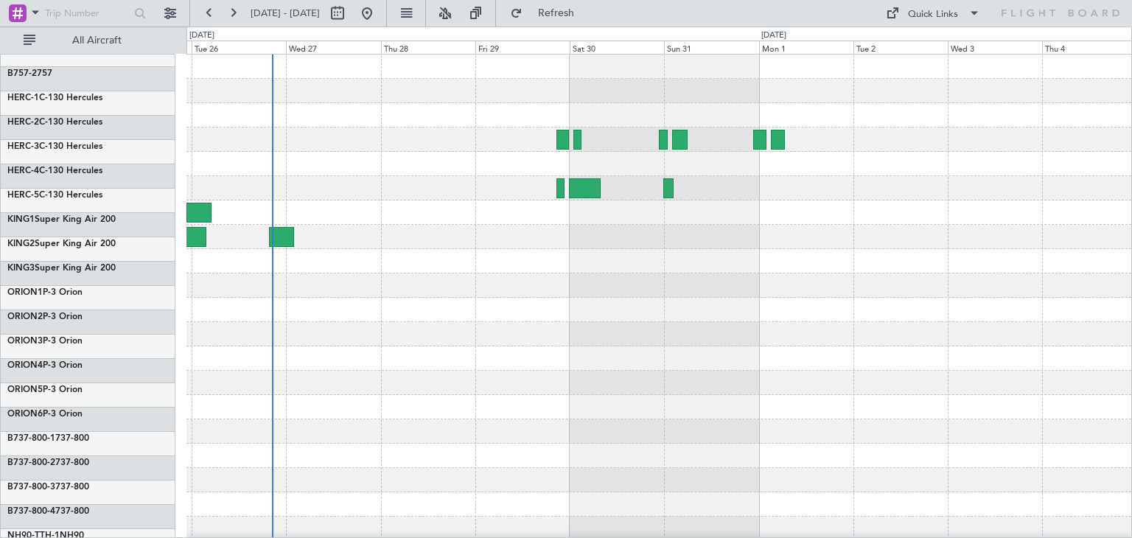
scroll to position [0, 0]
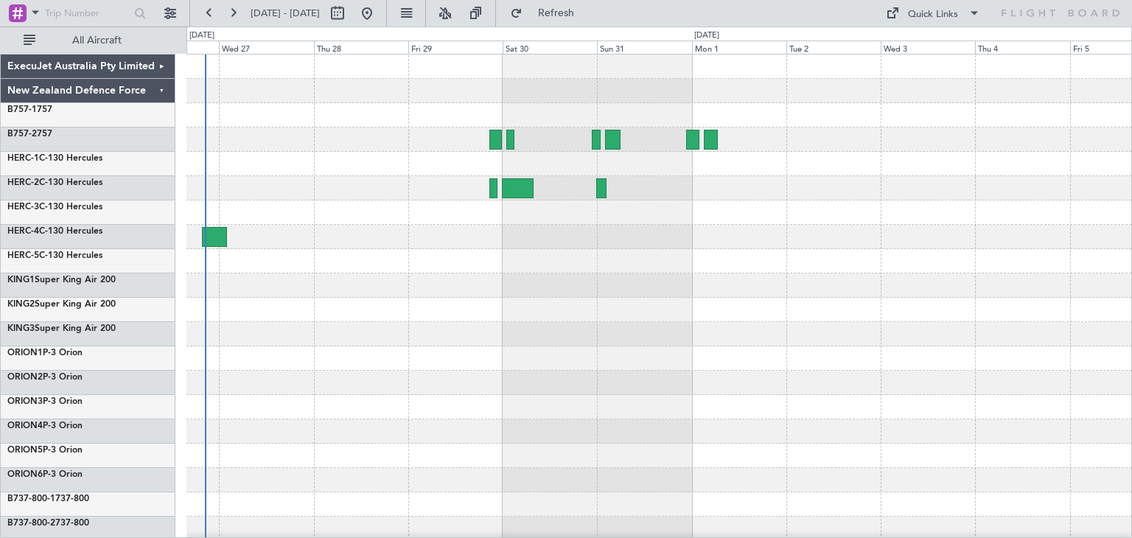
click at [412, 345] on div at bounding box center [658, 359] width 945 height 608
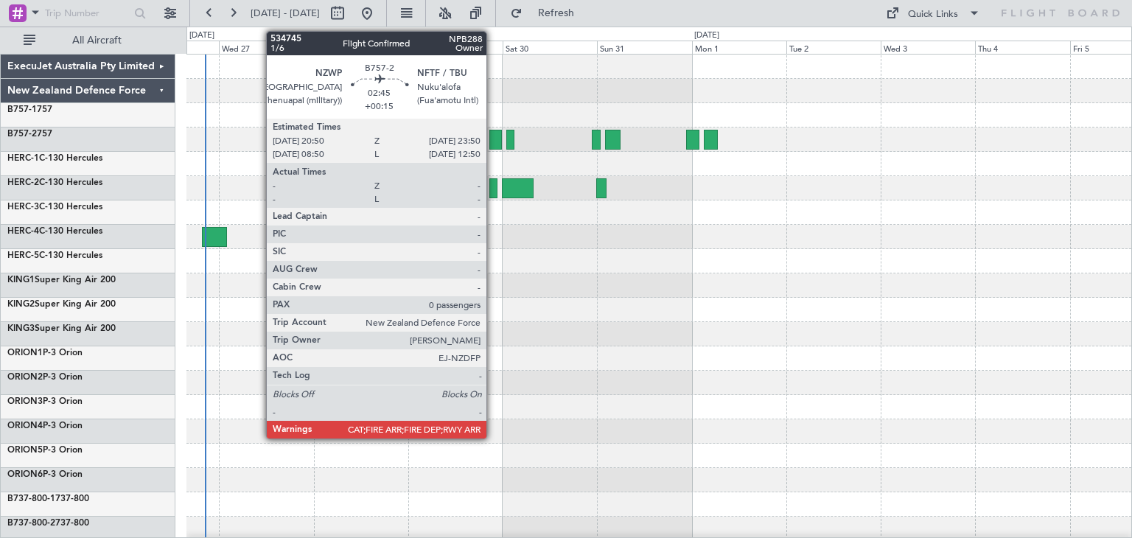
click at [493, 139] on div at bounding box center [495, 140] width 13 height 20
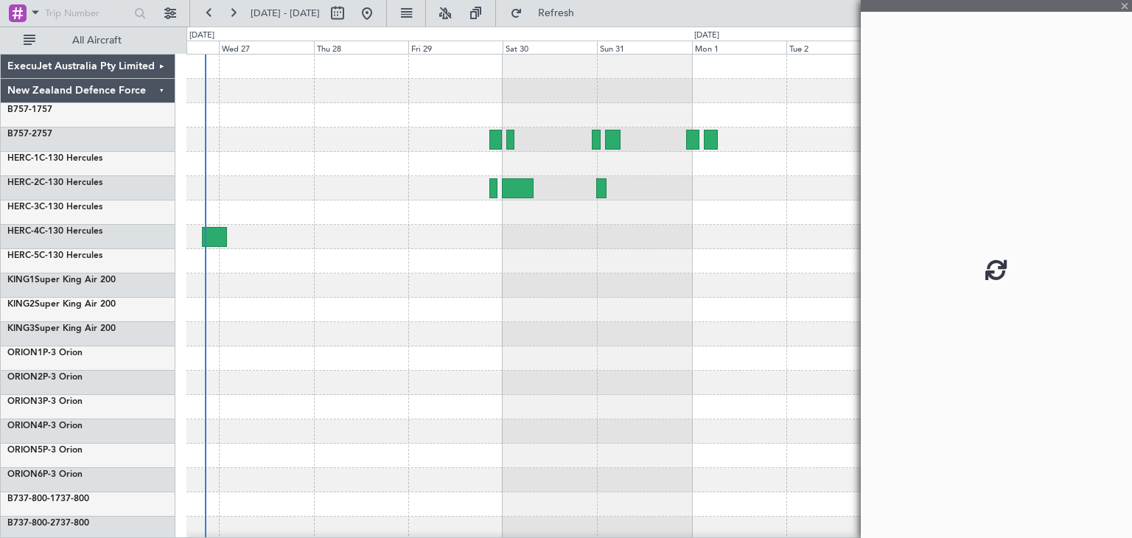
click at [493, 139] on div at bounding box center [495, 140] width 13 height 20
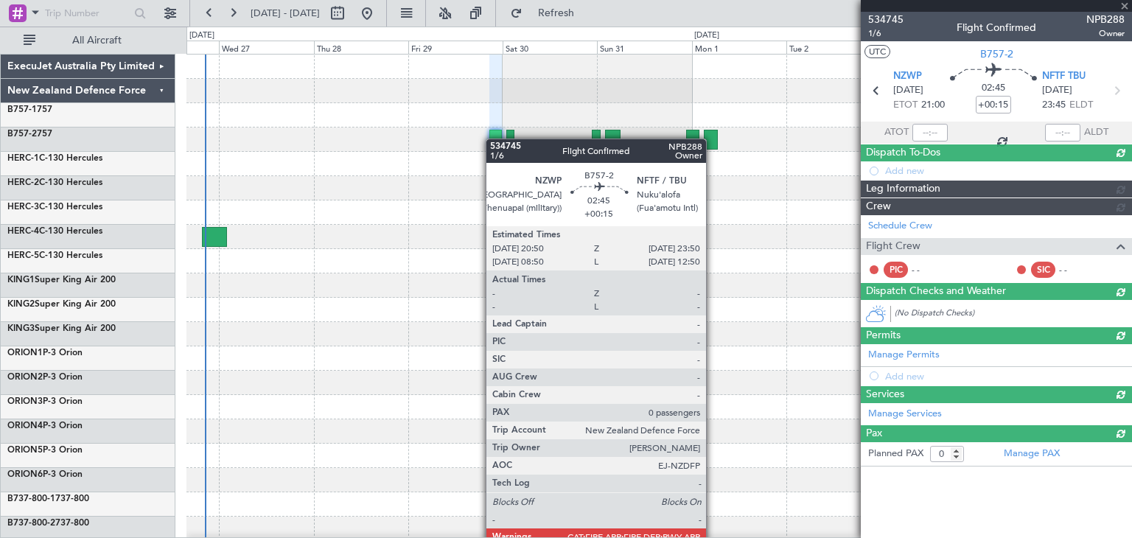
click at [493, 139] on div at bounding box center [495, 140] width 13 height 20
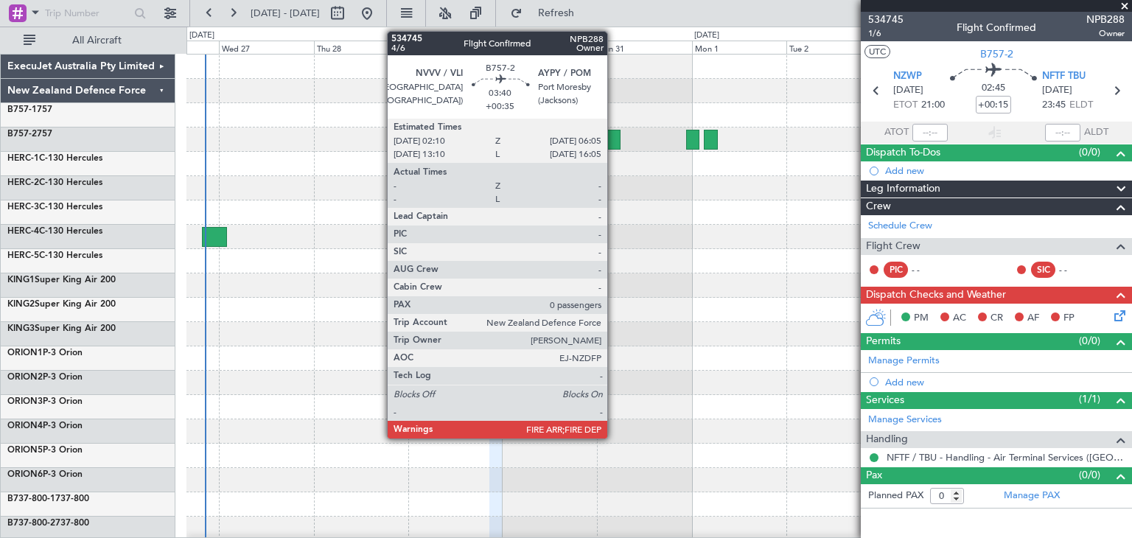
click at [614, 136] on div at bounding box center [612, 140] width 15 height 20
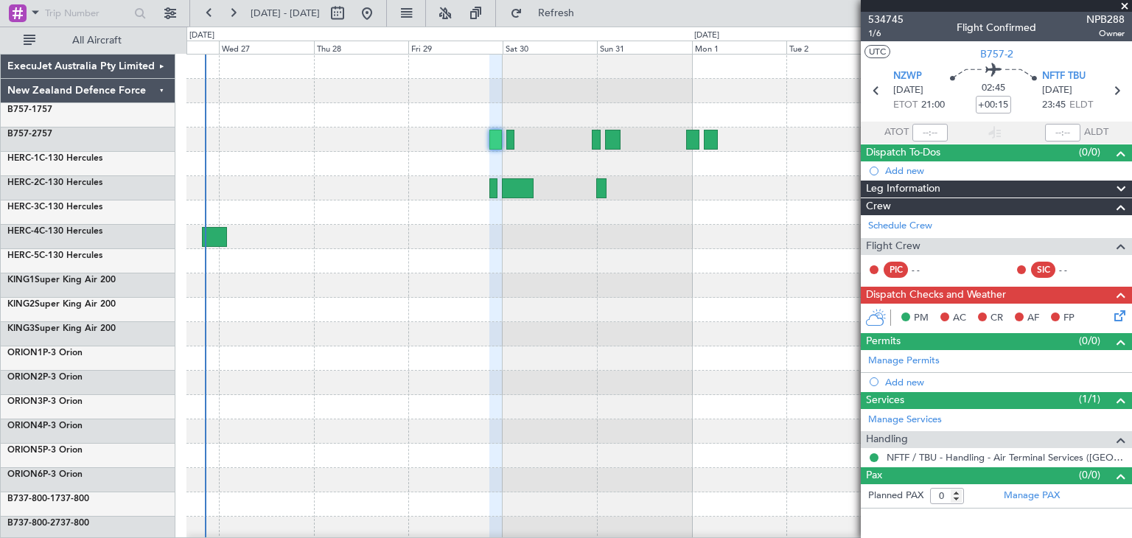
click at [770, 130] on div at bounding box center [658, 139] width 945 height 24
click at [529, 150] on div at bounding box center [658, 139] width 945 height 24
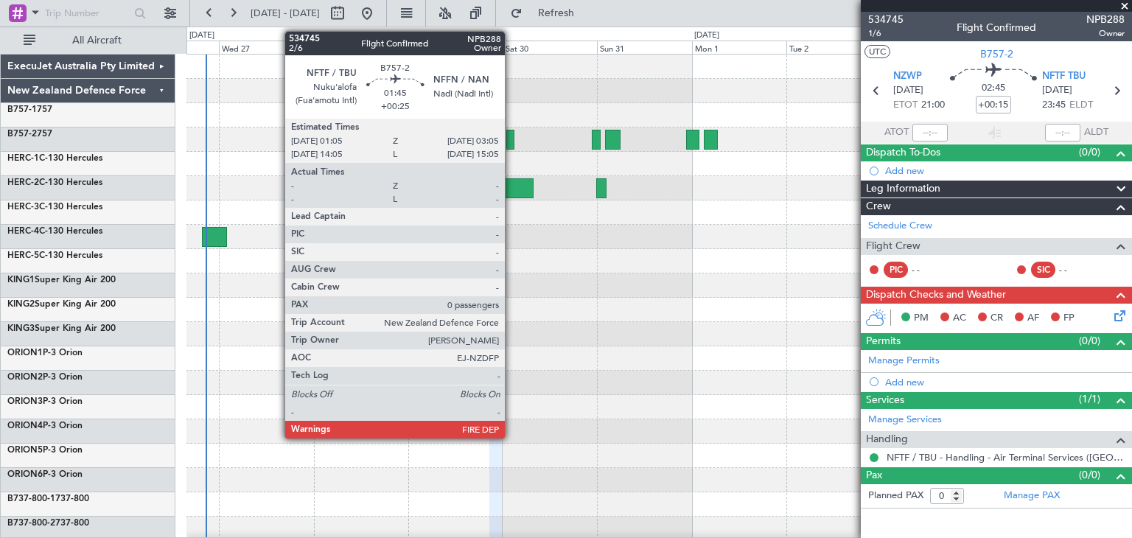
click at [511, 140] on div at bounding box center [510, 140] width 8 height 20
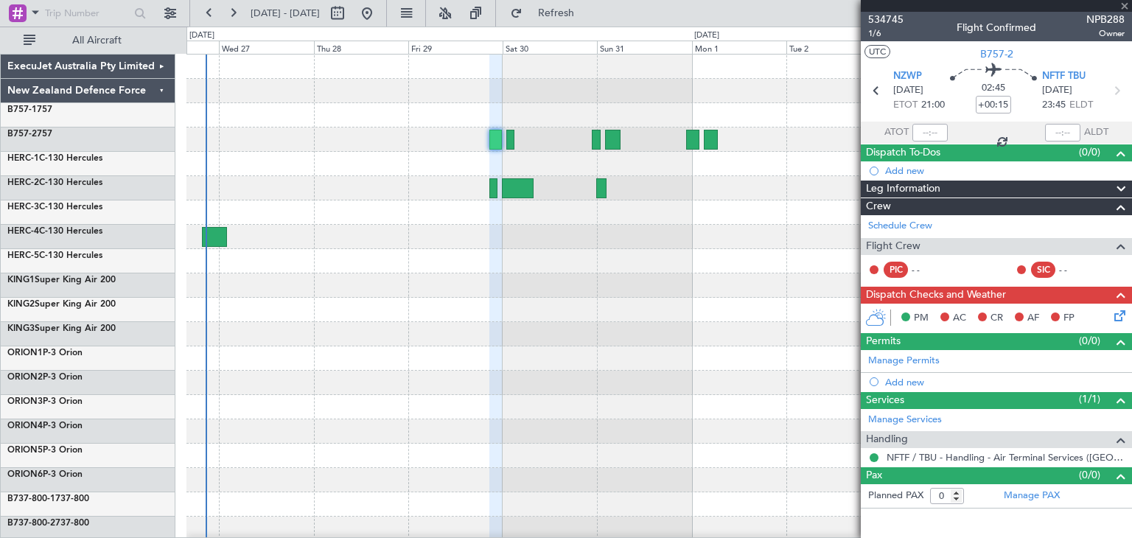
click at [511, 140] on div at bounding box center [510, 140] width 8 height 20
type input "+00:25"
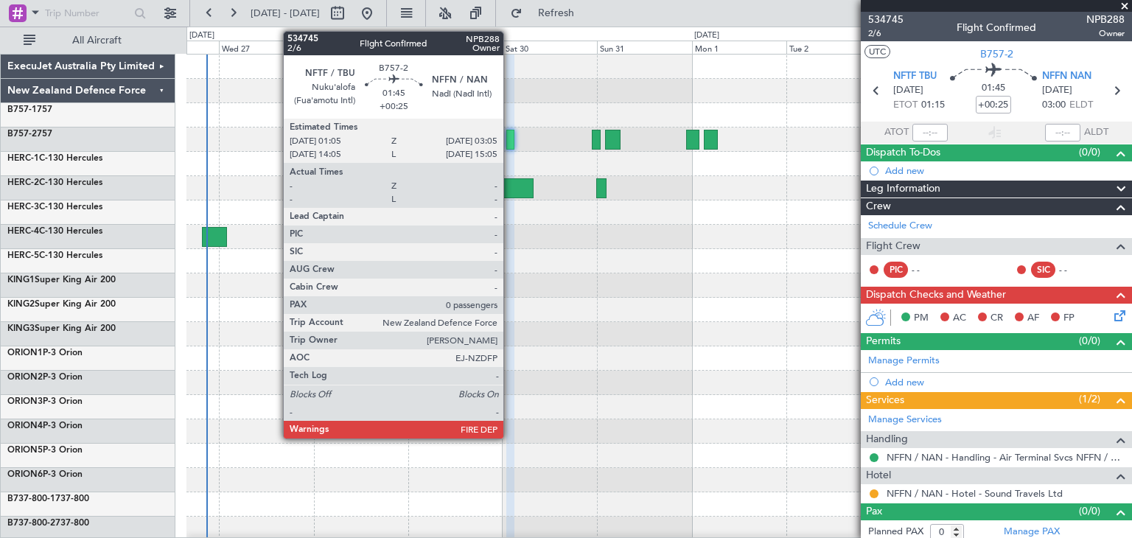
click at [510, 136] on div at bounding box center [510, 140] width 8 height 20
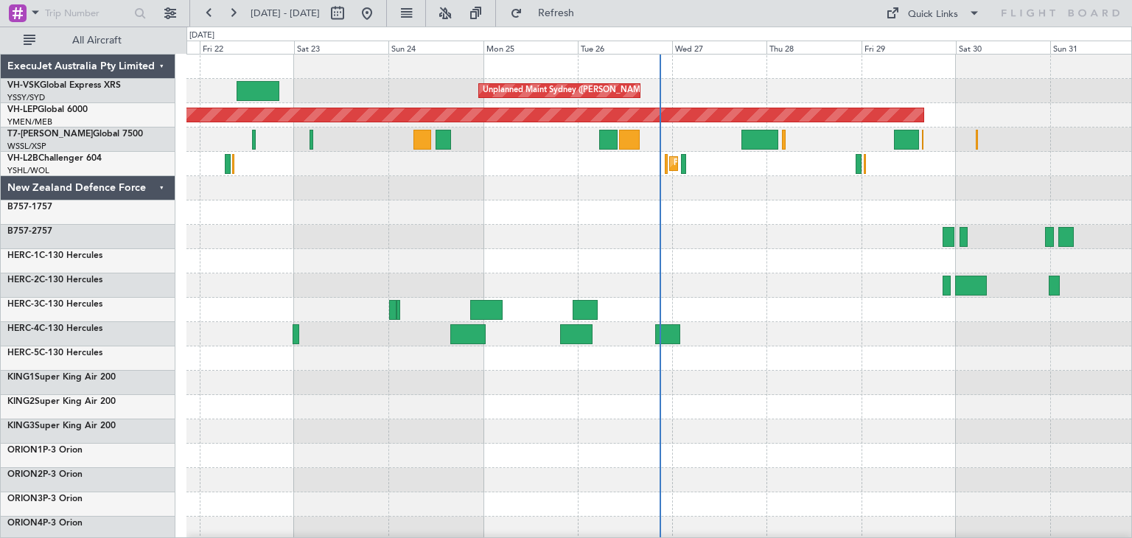
click at [160, 66] on div "ExecuJet Australia Pty Limited" at bounding box center [88, 67] width 175 height 24
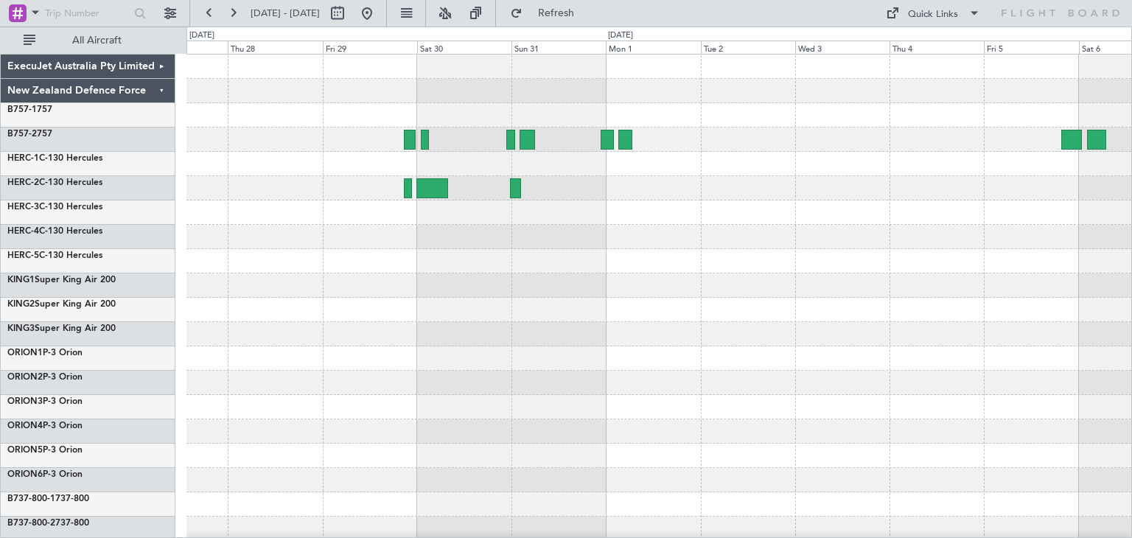
click at [284, 202] on div at bounding box center [658, 359] width 945 height 608
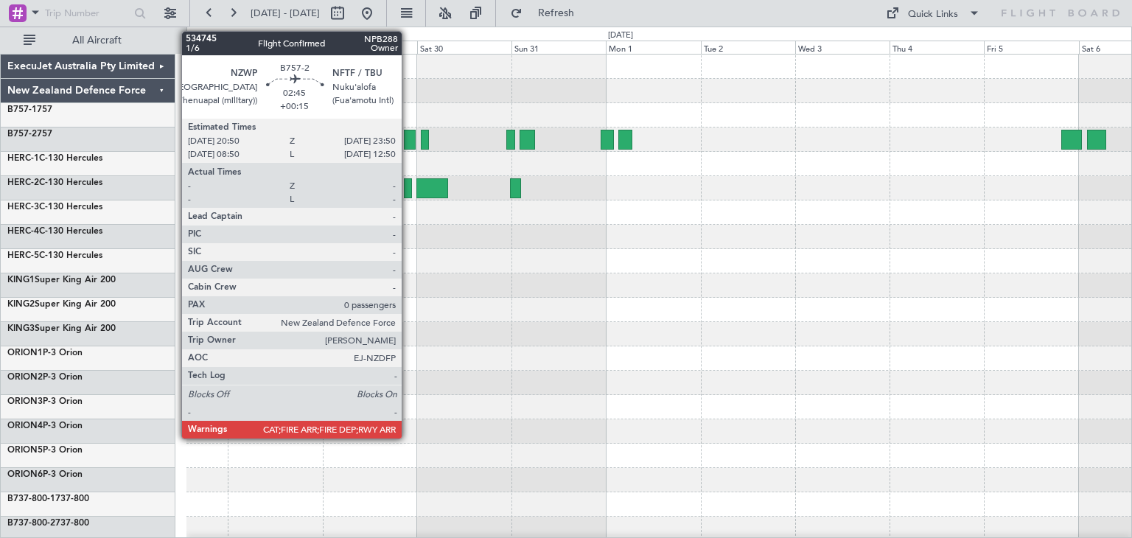
click at [408, 133] on div at bounding box center [410, 140] width 13 height 20
